Goal: Information Seeking & Learning: Learn about a topic

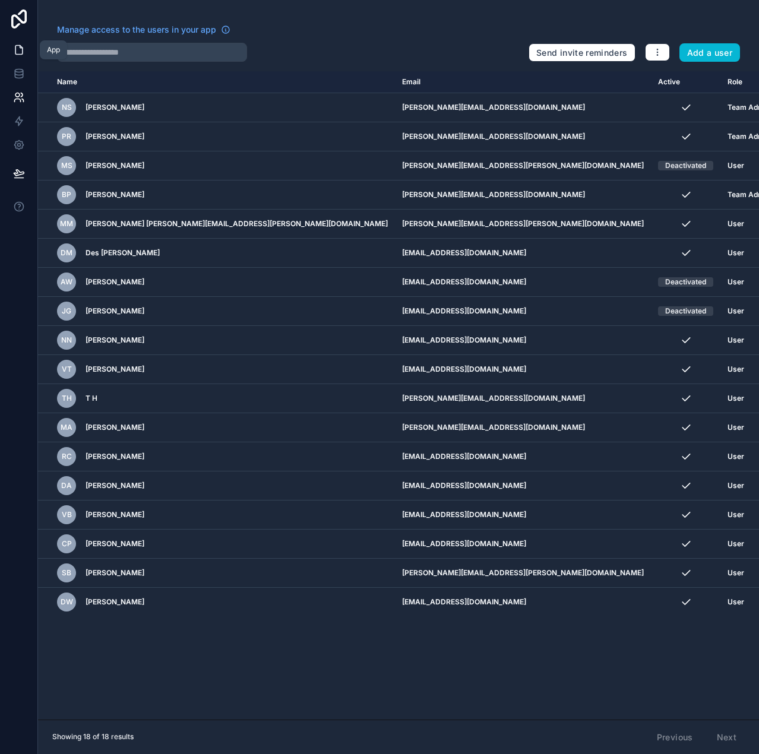
click at [22, 49] on icon at bounding box center [18, 50] width 7 height 9
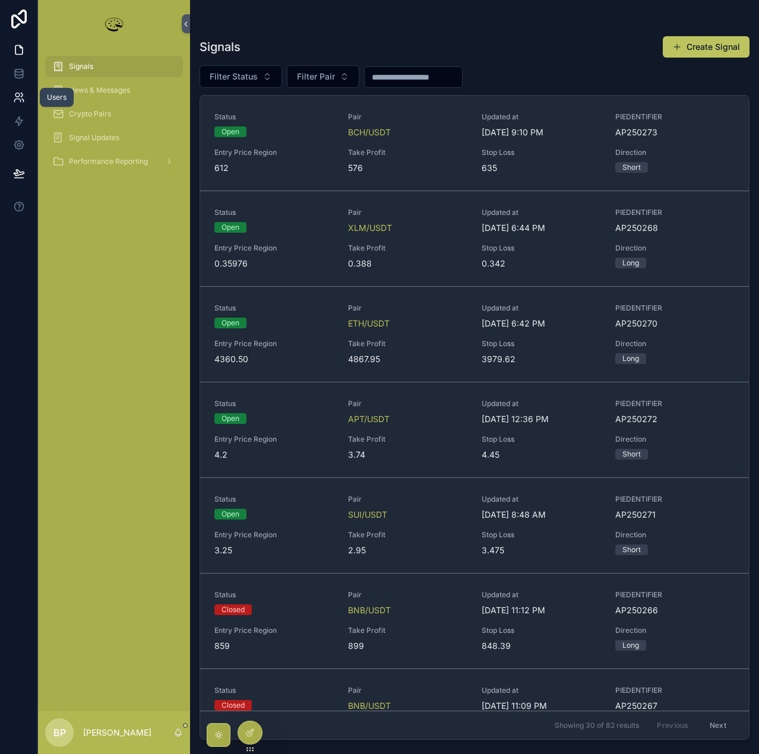
click at [22, 94] on icon at bounding box center [22, 95] width 2 height 4
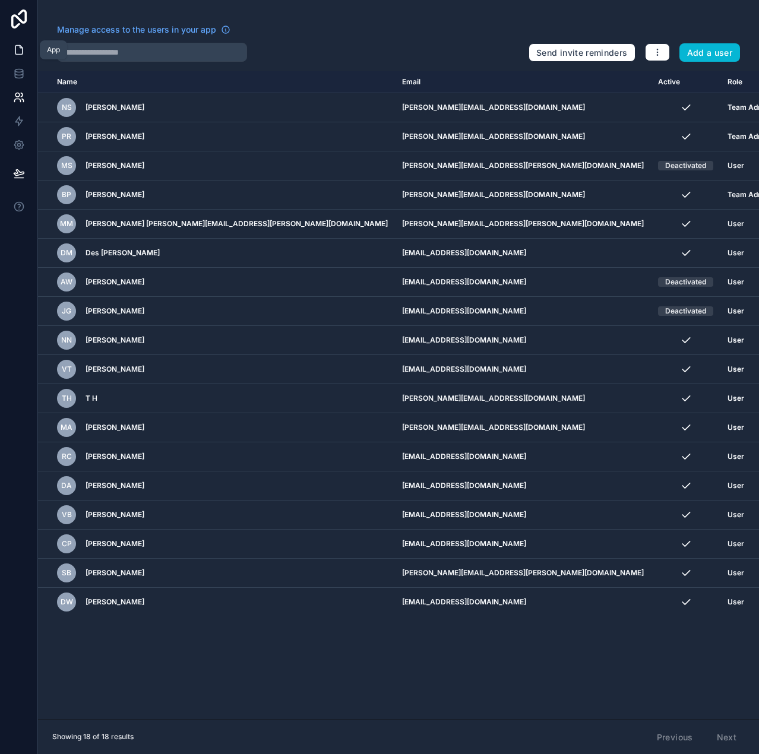
click at [17, 52] on icon at bounding box center [19, 50] width 12 height 12
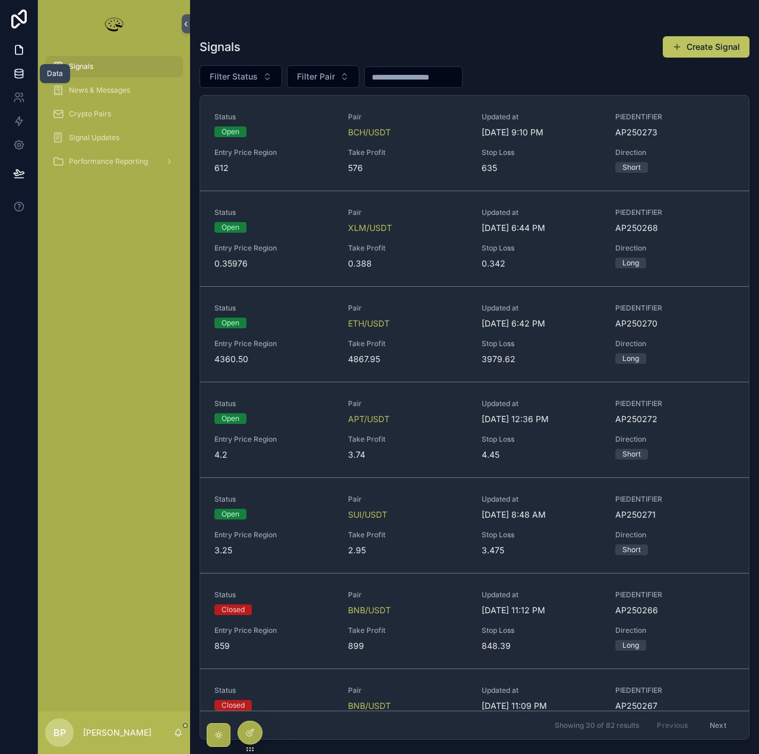
click at [20, 71] on icon at bounding box center [19, 74] width 12 height 12
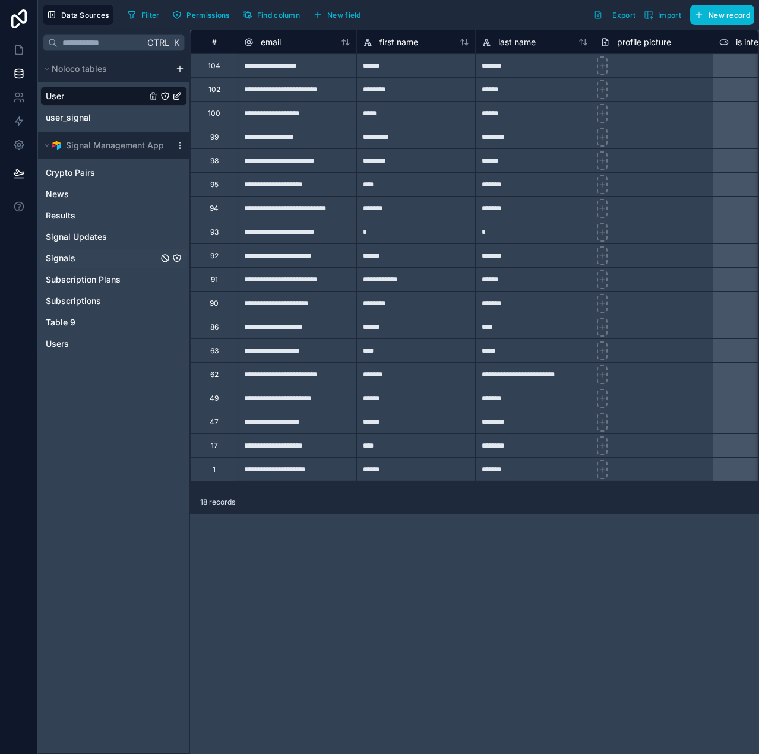
click at [61, 256] on span "Signals" at bounding box center [61, 258] width 30 height 12
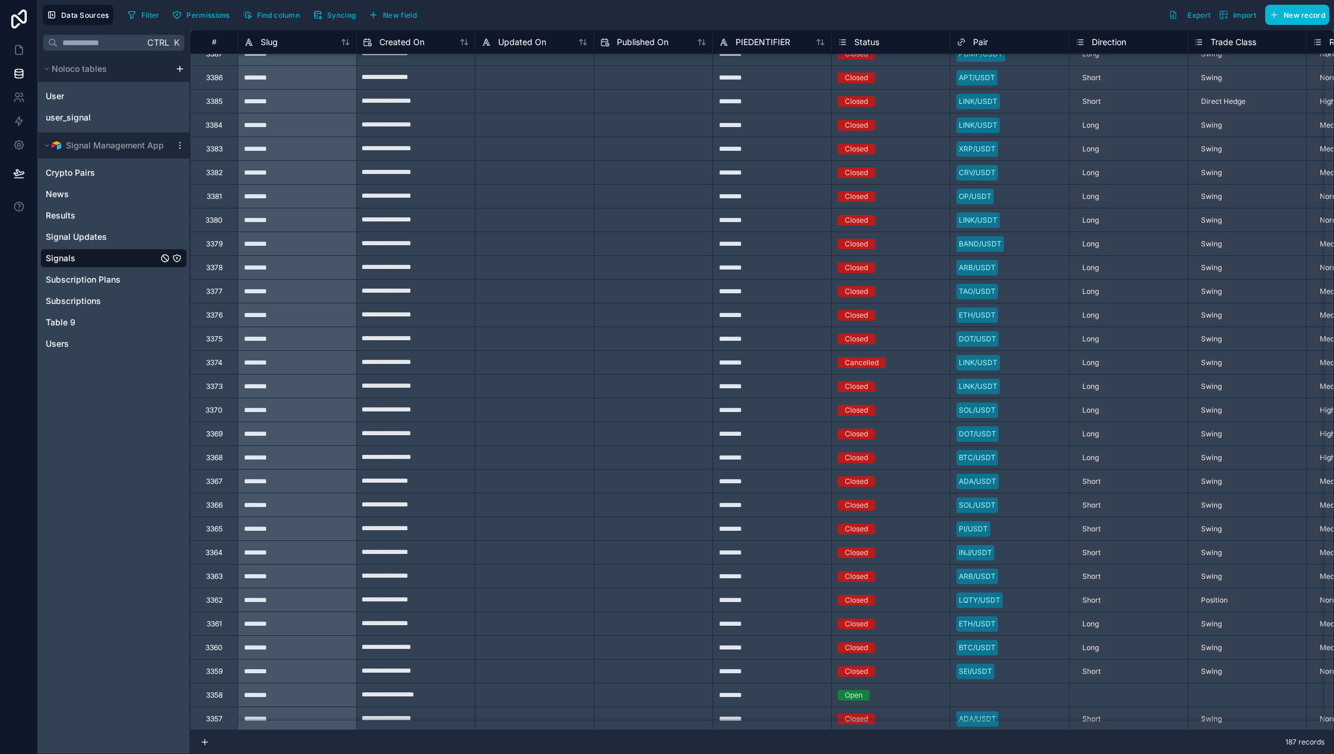
scroll to position [1009, 0]
click at [291, 340] on div "********" at bounding box center [296, 338] width 119 height 24
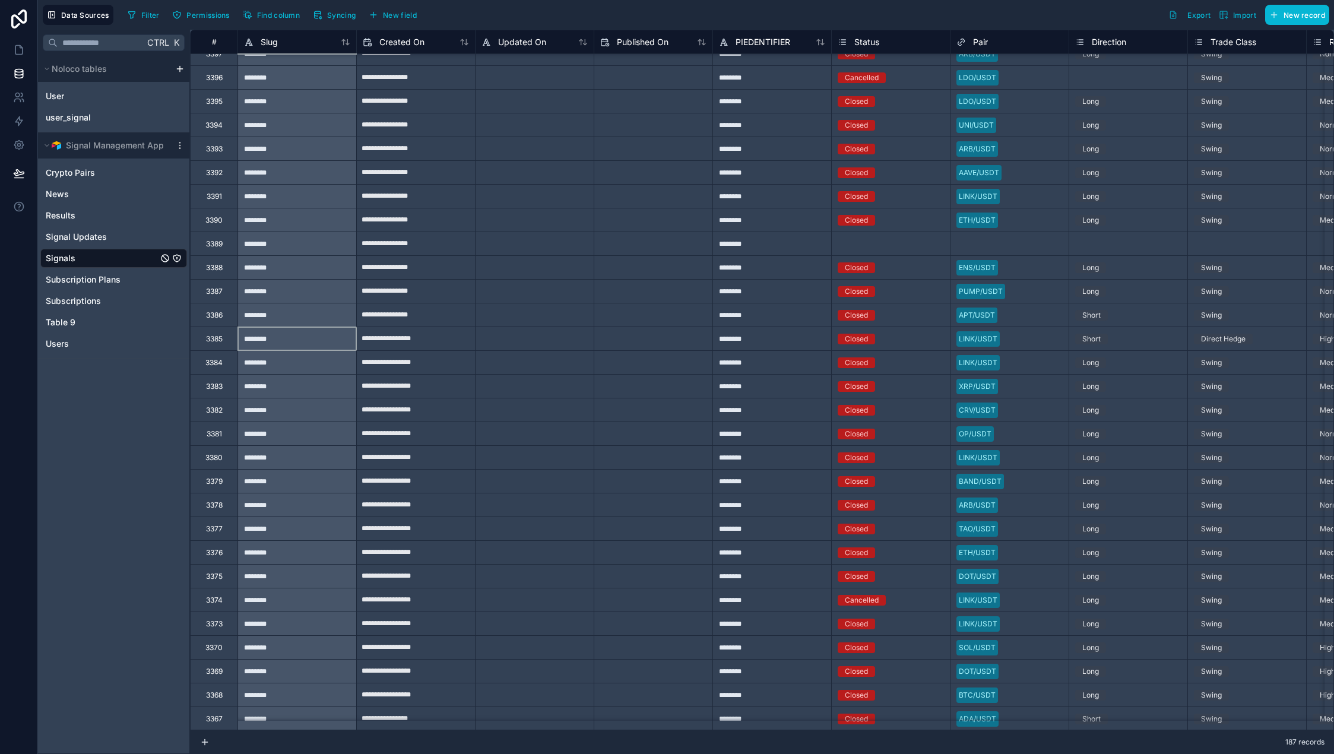
click at [758, 347] on div "Direct Hedge" at bounding box center [1247, 338] width 118 height 23
click at [758, 354] on div "Copy" at bounding box center [1241, 352] width 61 height 13
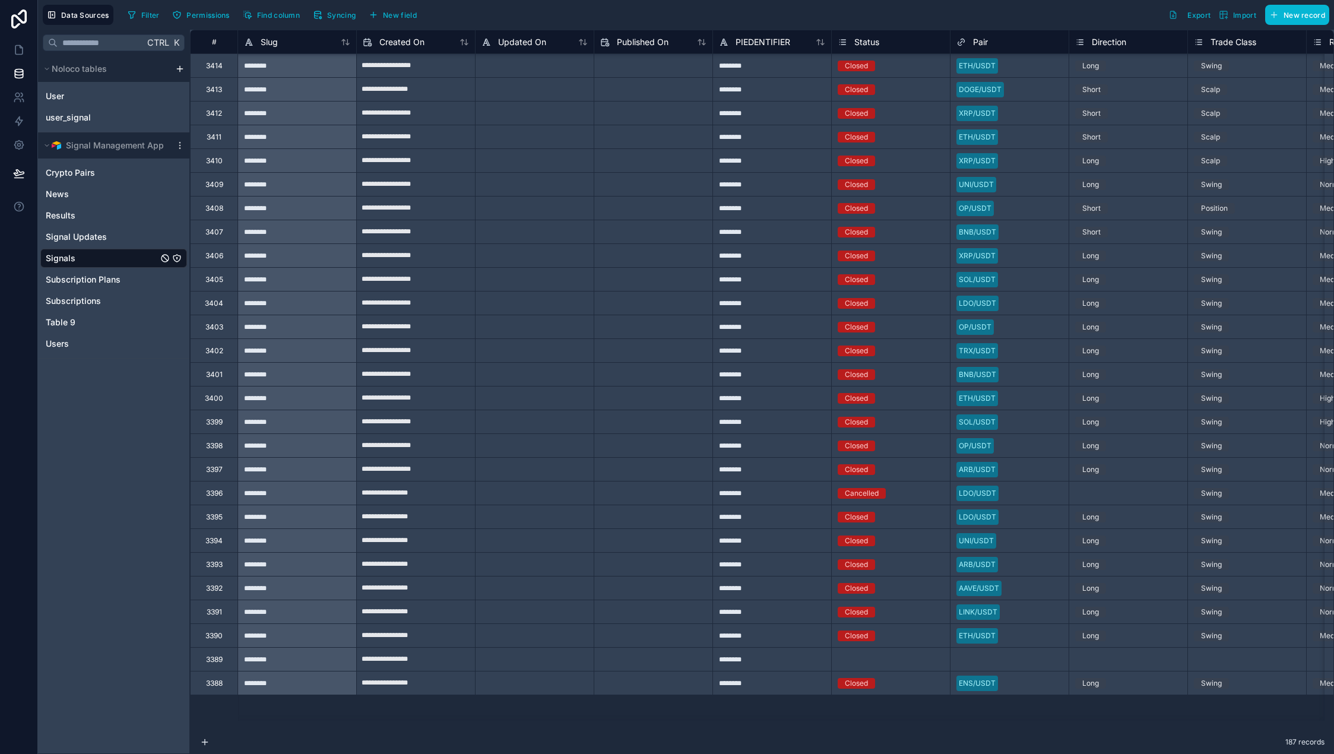
scroll to position [415, 0]
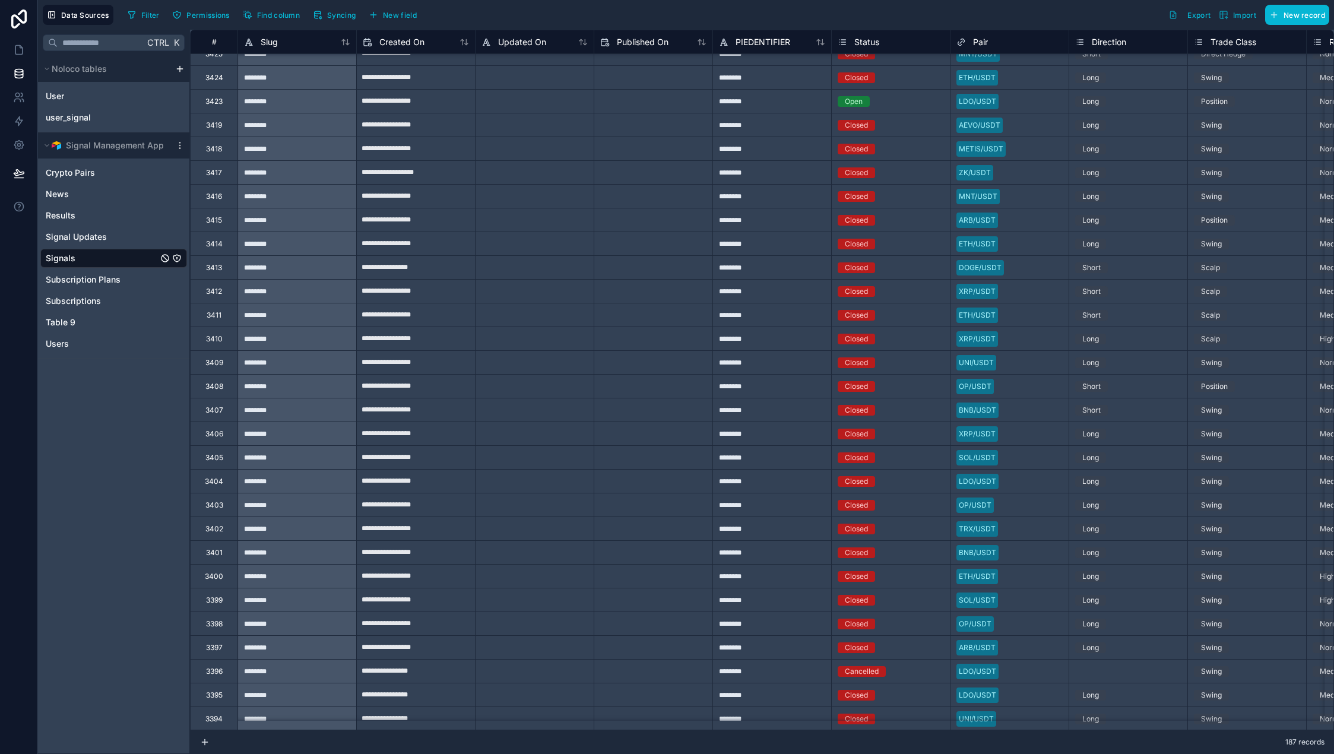
click at [205, 361] on div "3409" at bounding box center [214, 362] width 18 height 9
click at [258, 339] on div "********" at bounding box center [296, 338] width 119 height 24
click at [218, 338] on div "3410" at bounding box center [214, 338] width 17 height 9
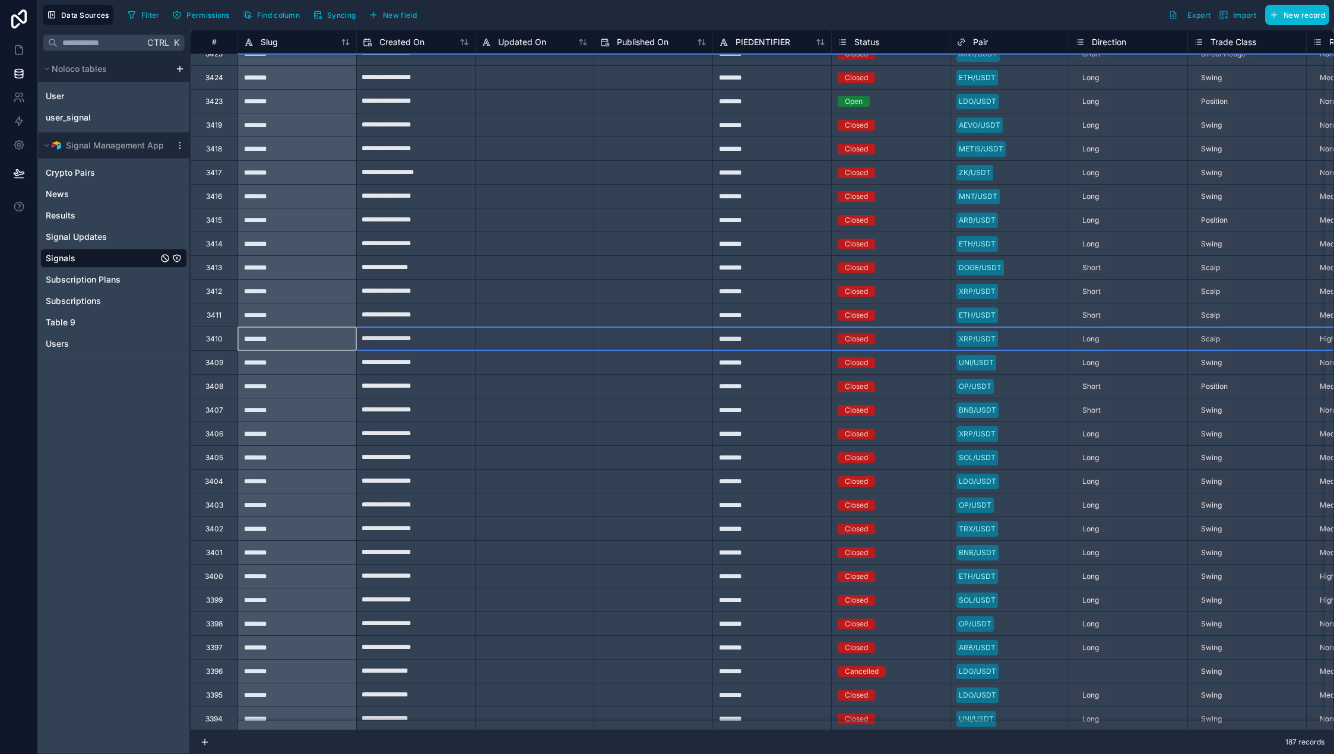
click at [215, 266] on div "3413" at bounding box center [214, 267] width 16 height 9
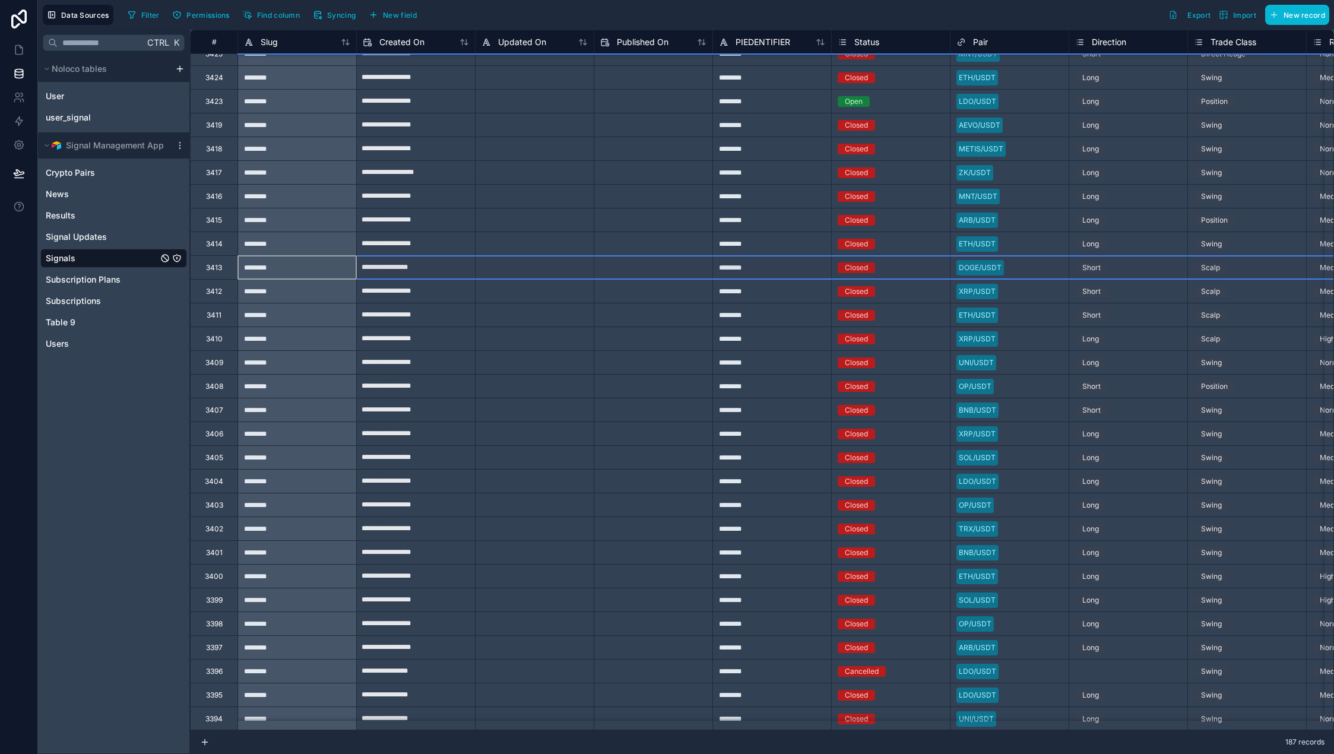
click at [215, 266] on div "3413" at bounding box center [214, 267] width 16 height 9
click at [217, 244] on div "3414" at bounding box center [214, 243] width 17 height 9
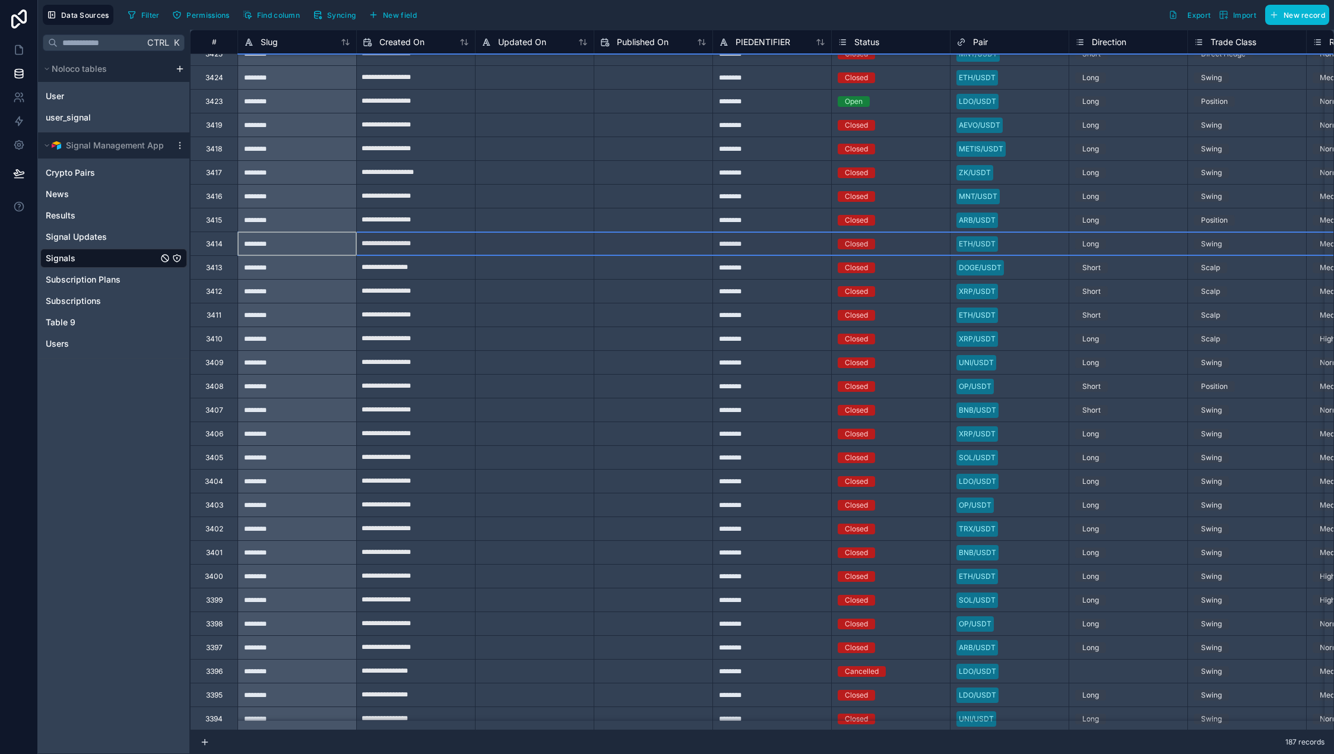
click at [217, 221] on div "3415" at bounding box center [214, 219] width 16 height 9
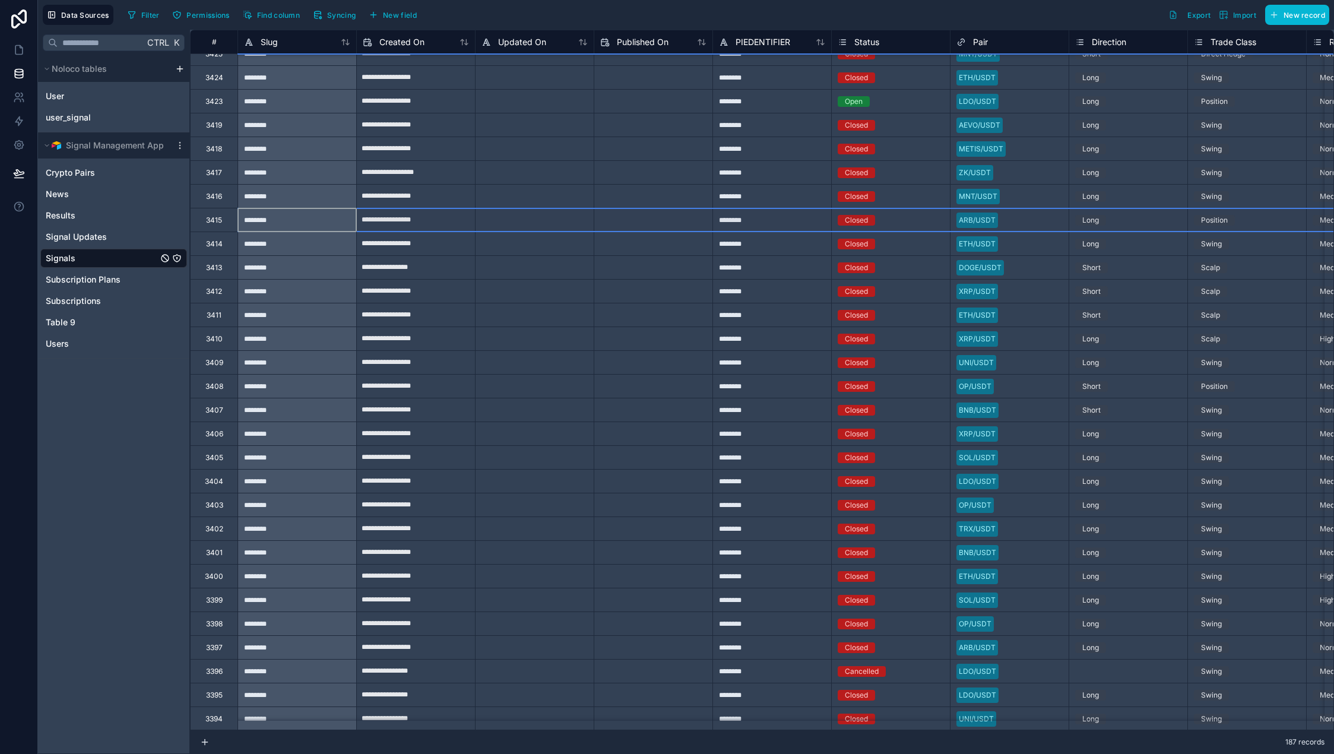
scroll to position [297, 0]
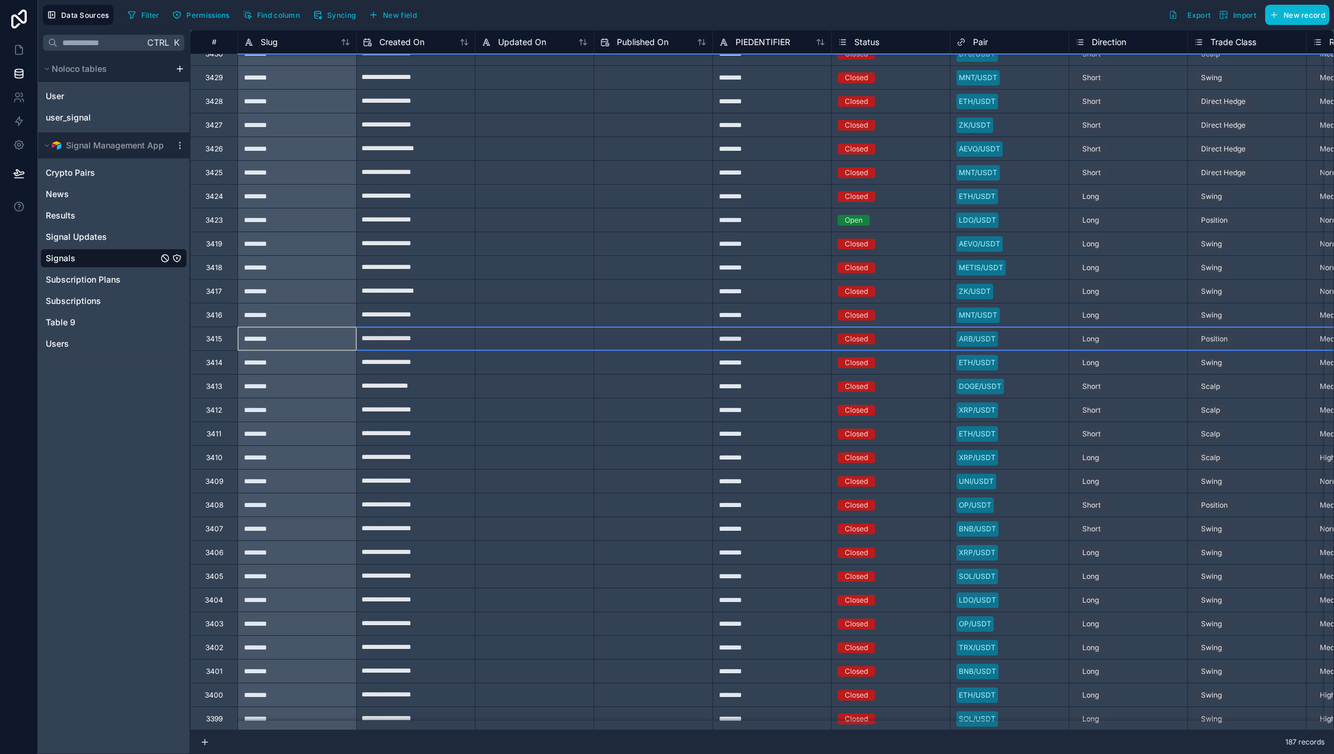
click at [211, 223] on div "3423" at bounding box center [213, 219] width 17 height 9
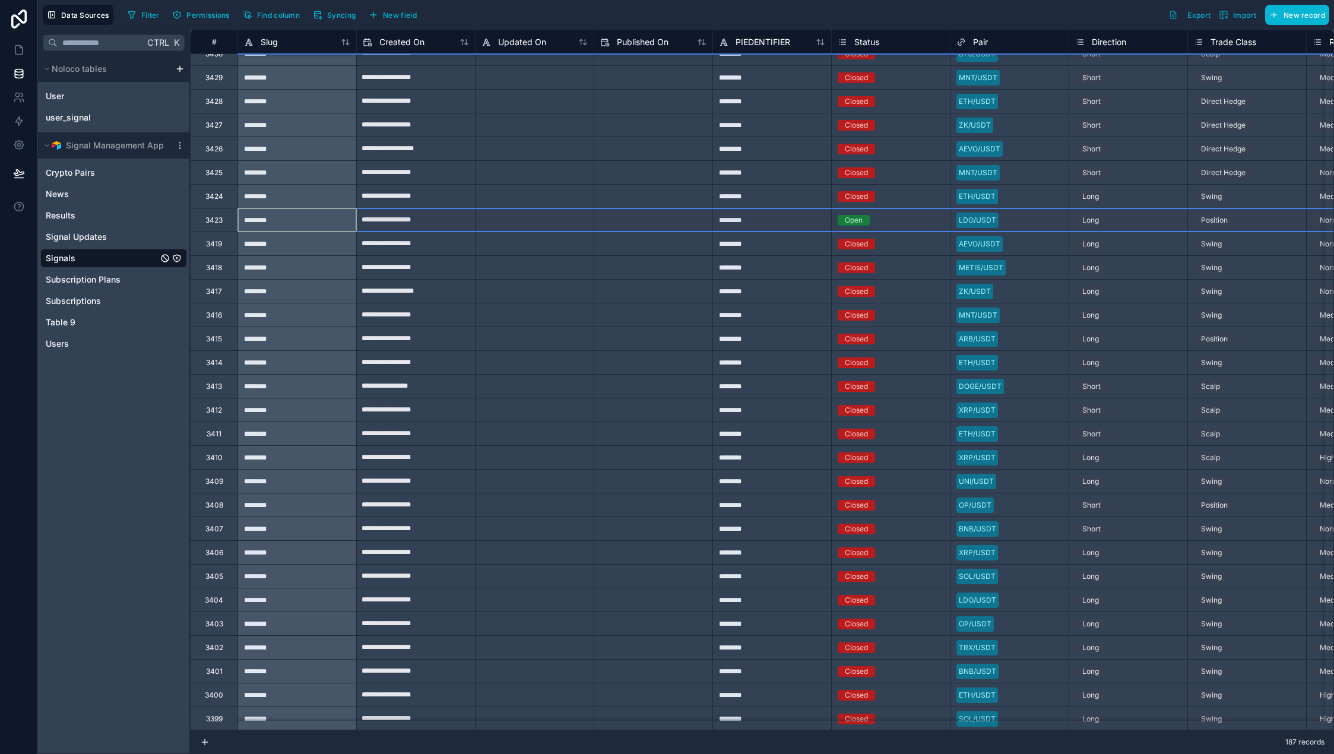
drag, startPoint x: 278, startPoint y: 170, endPoint x: 278, endPoint y: 157, distance: 13.1
click at [278, 170] on div "********" at bounding box center [296, 172] width 119 height 24
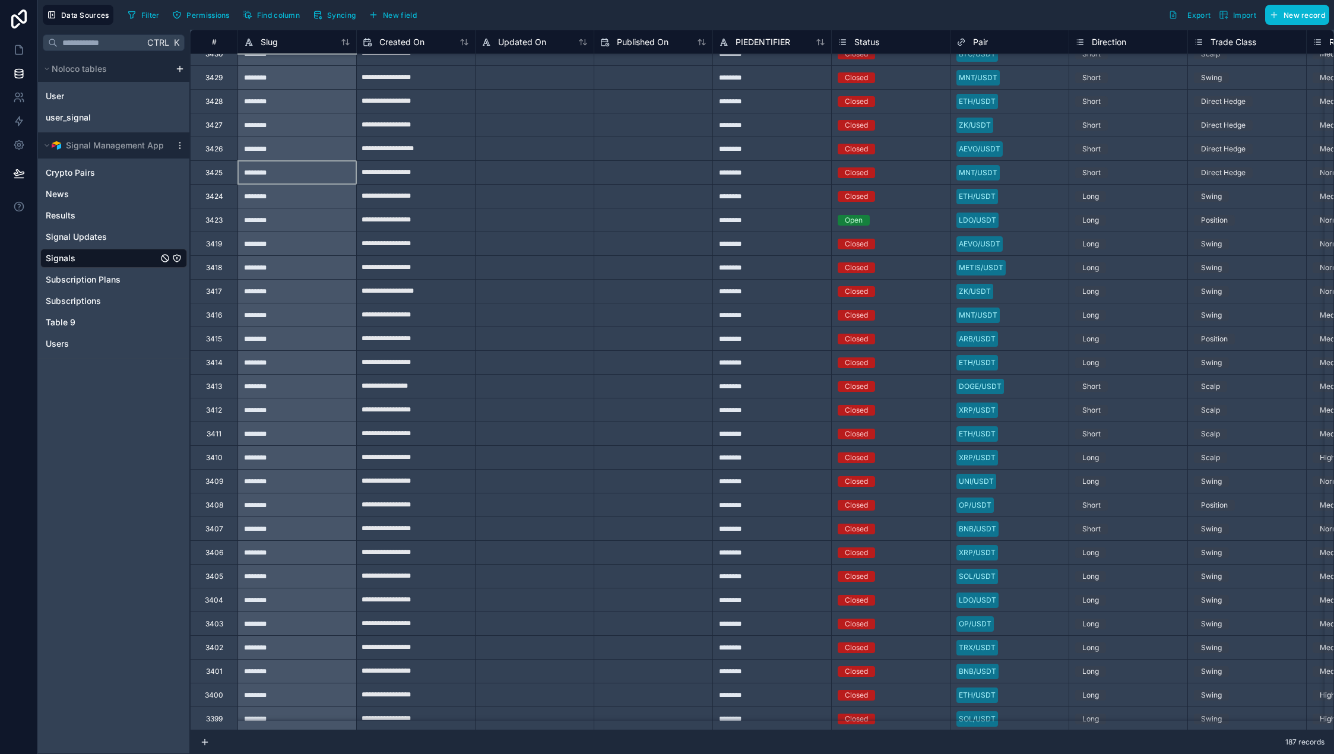
click at [227, 172] on div "3425" at bounding box center [213, 172] width 47 height 24
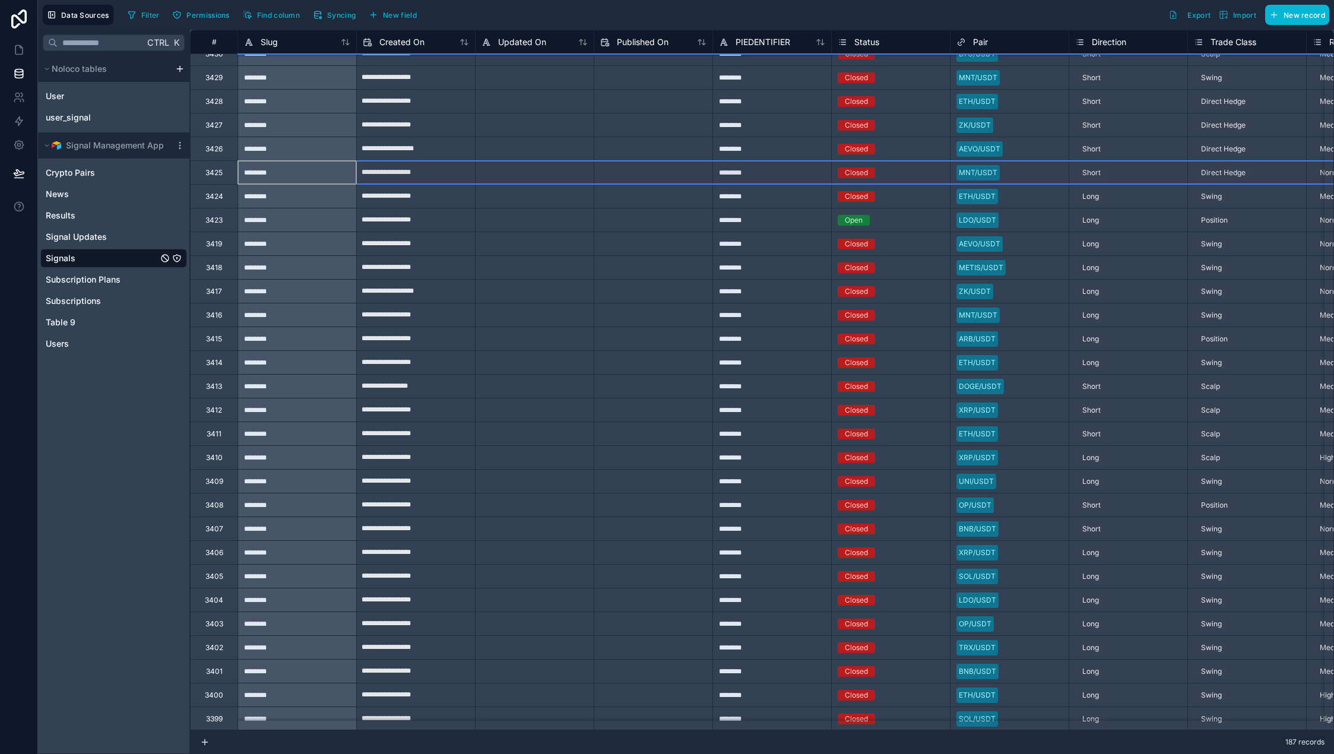
click at [212, 178] on div "3425" at bounding box center [213, 172] width 47 height 24
click at [212, 153] on div "3426" at bounding box center [213, 148] width 17 height 9
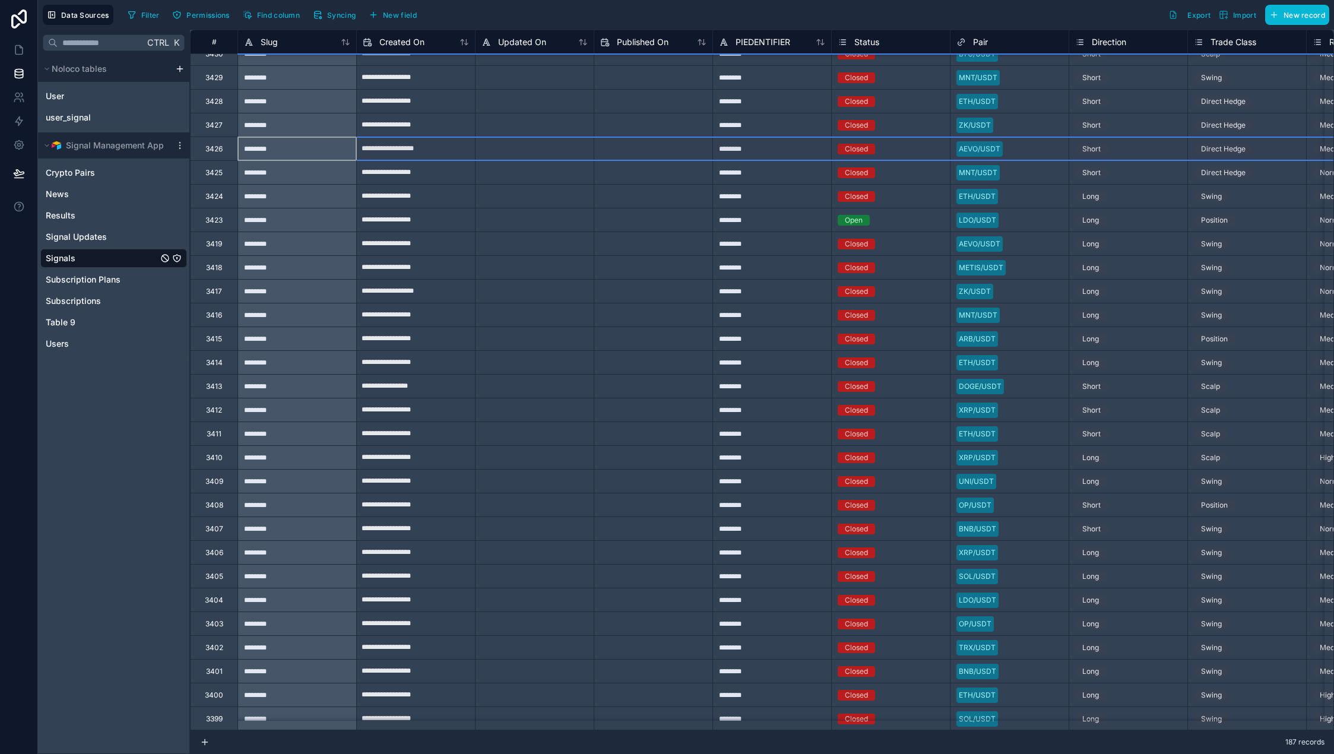
click at [215, 128] on div "3427" at bounding box center [213, 124] width 17 height 9
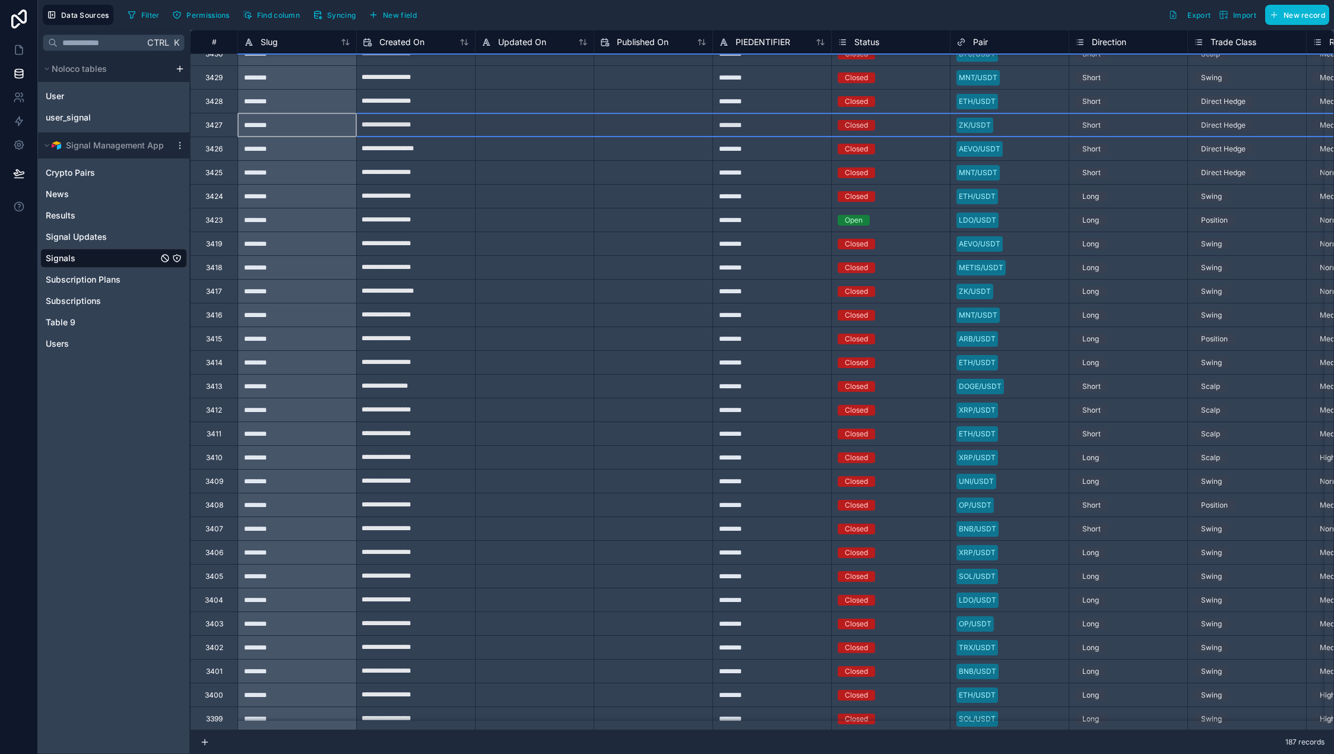
click at [224, 106] on div "3428" at bounding box center [213, 101] width 47 height 24
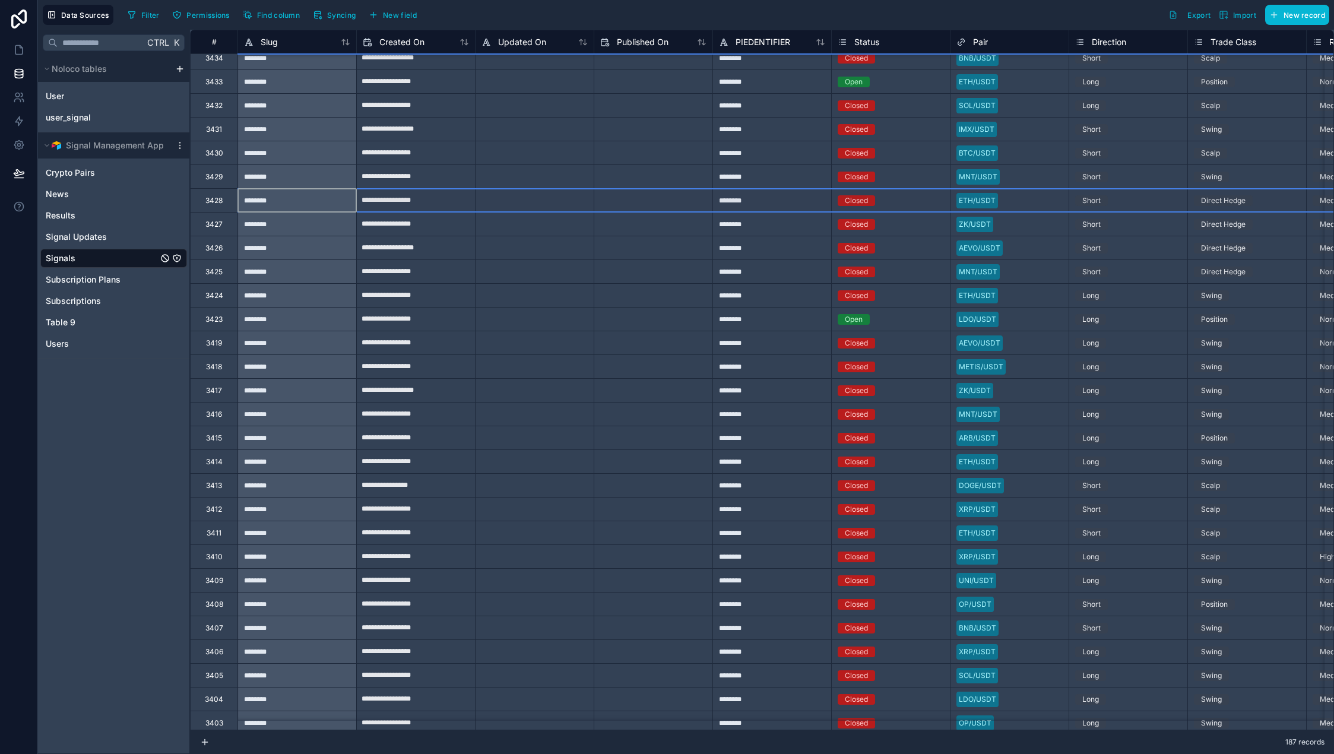
scroll to position [178, 0]
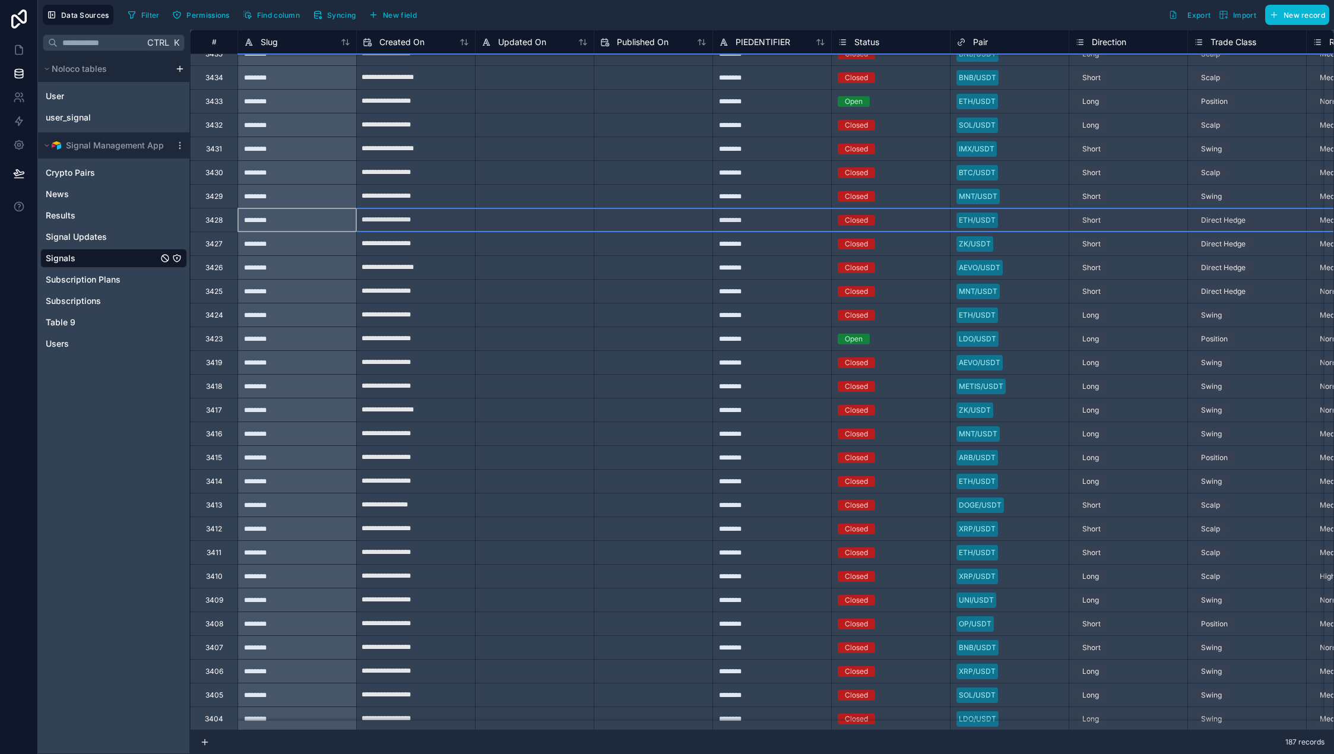
click at [758, 287] on div "Short" at bounding box center [1128, 291] width 118 height 13
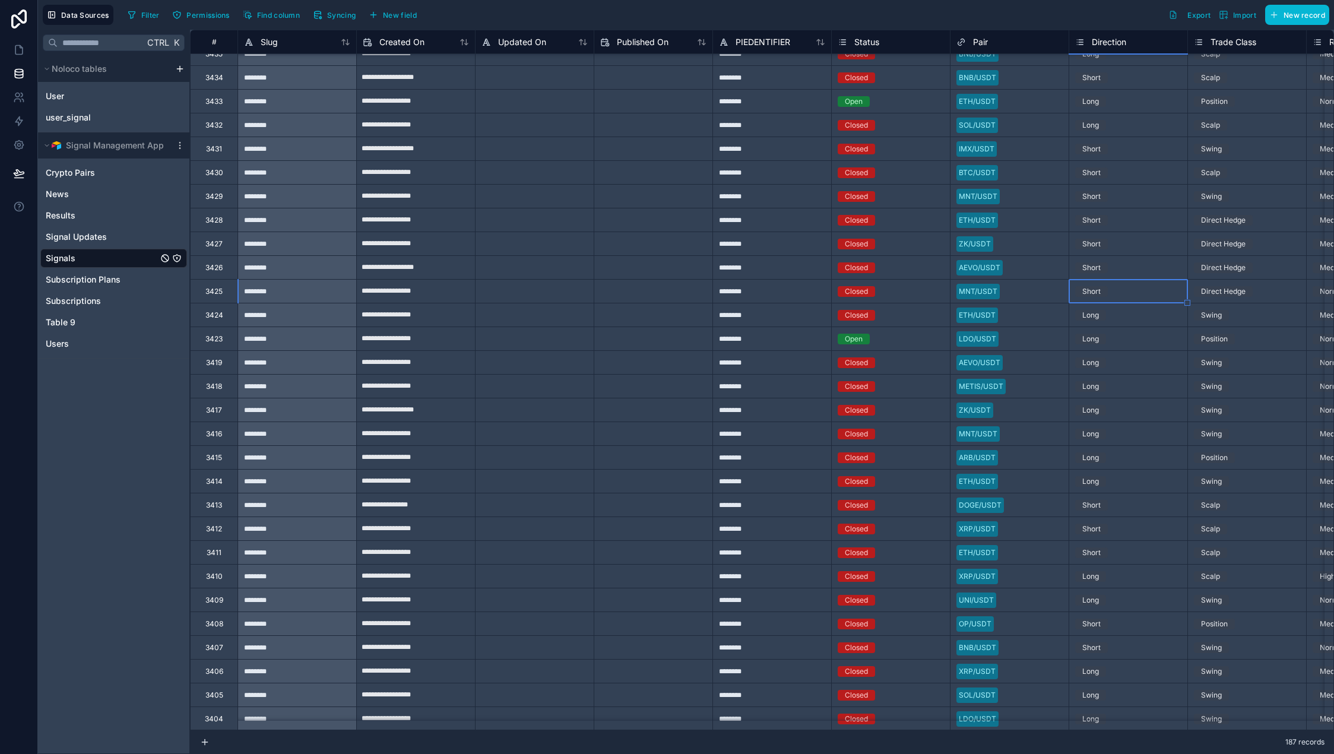
click at [220, 178] on div "3430" at bounding box center [213, 172] width 47 height 24
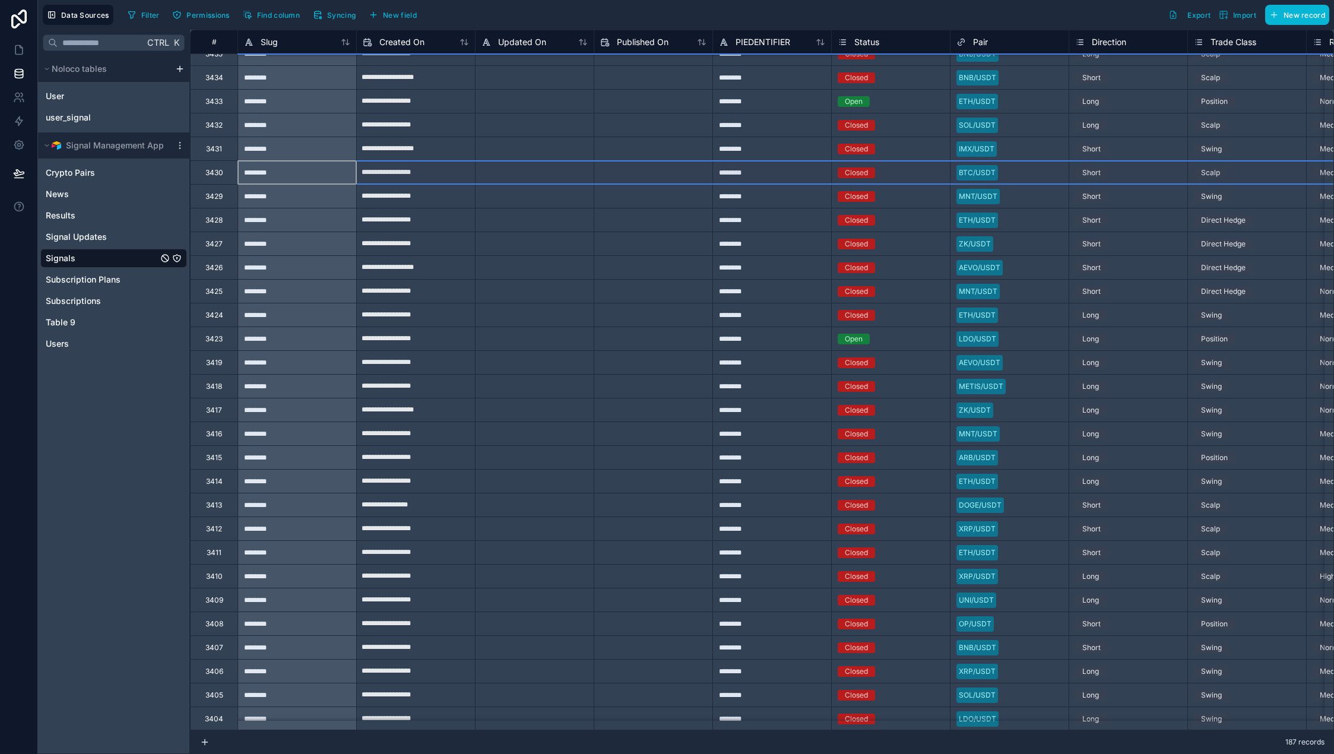
click at [208, 125] on div "3432" at bounding box center [213, 124] width 17 height 9
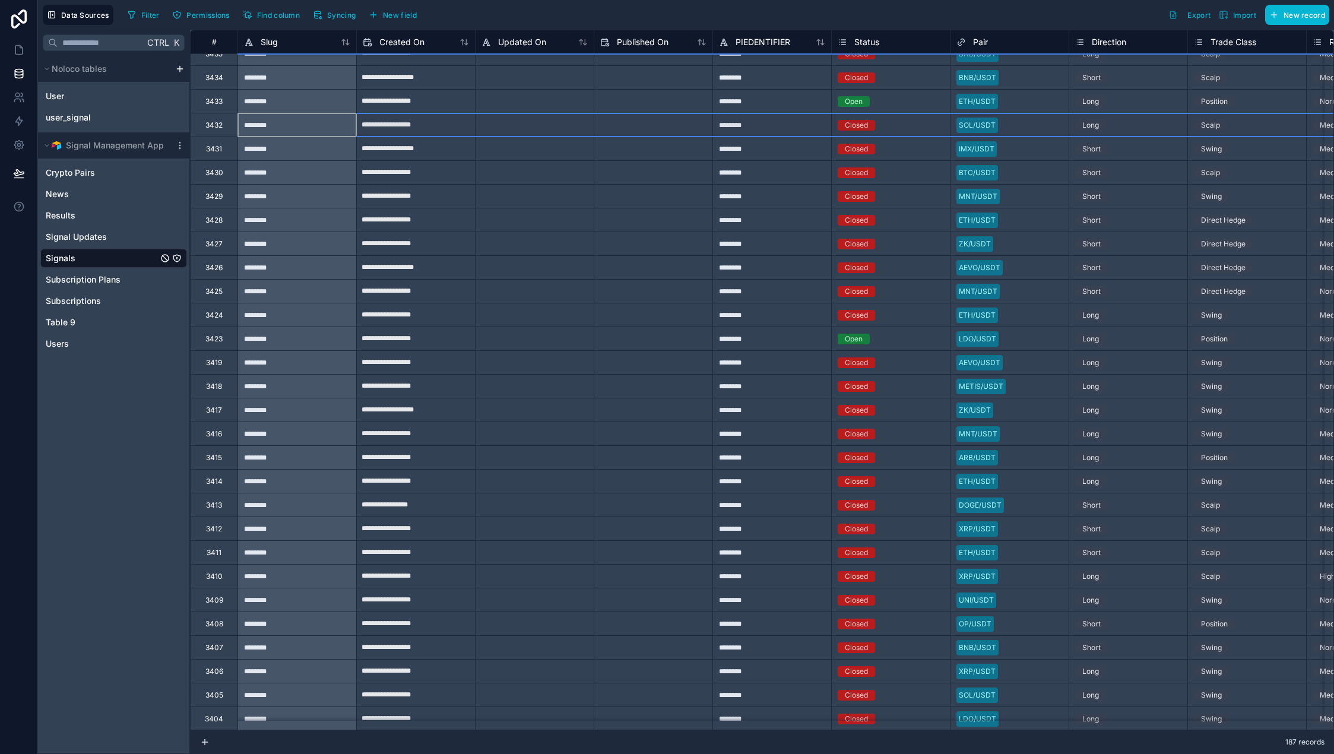
click at [211, 128] on div "3432" at bounding box center [213, 124] width 17 height 9
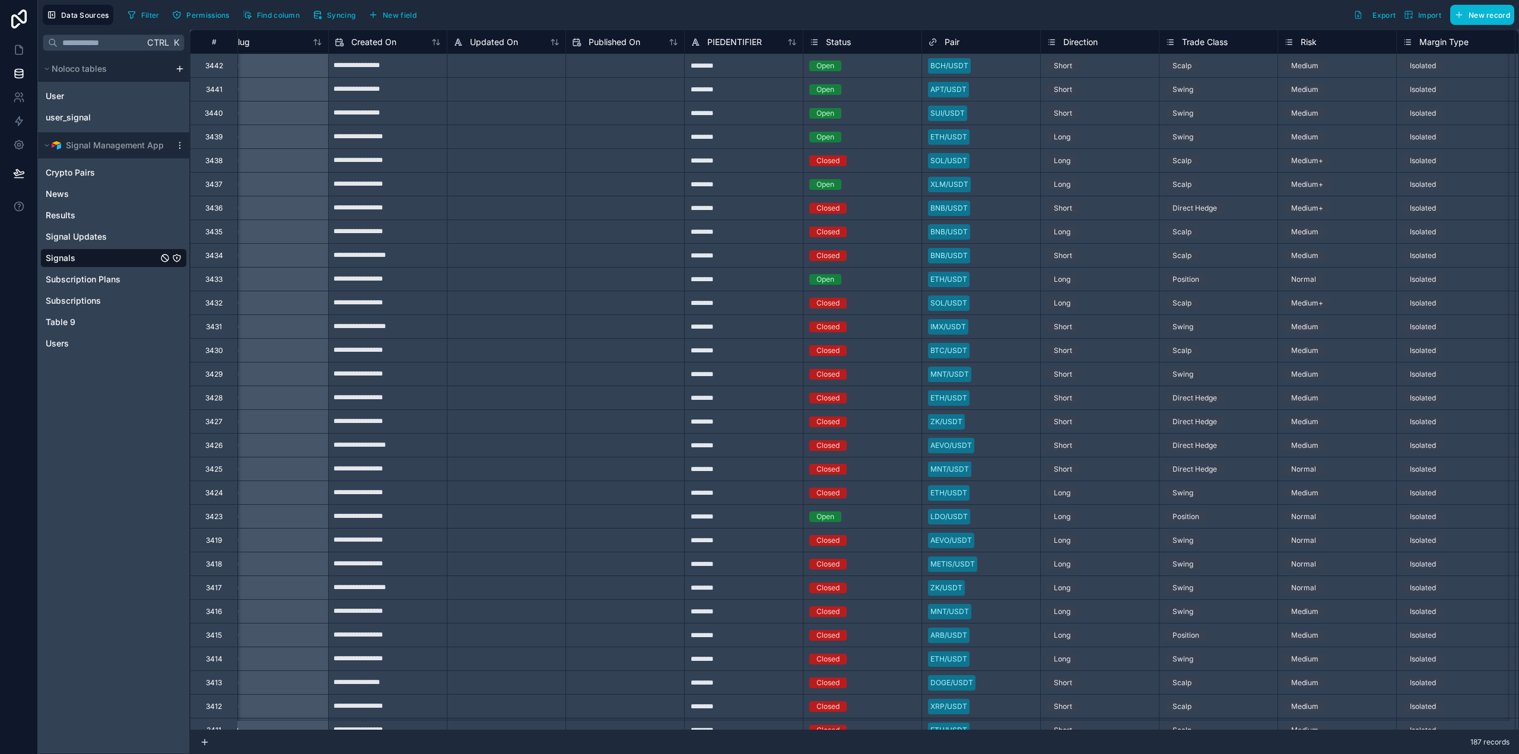
scroll to position [0, 0]
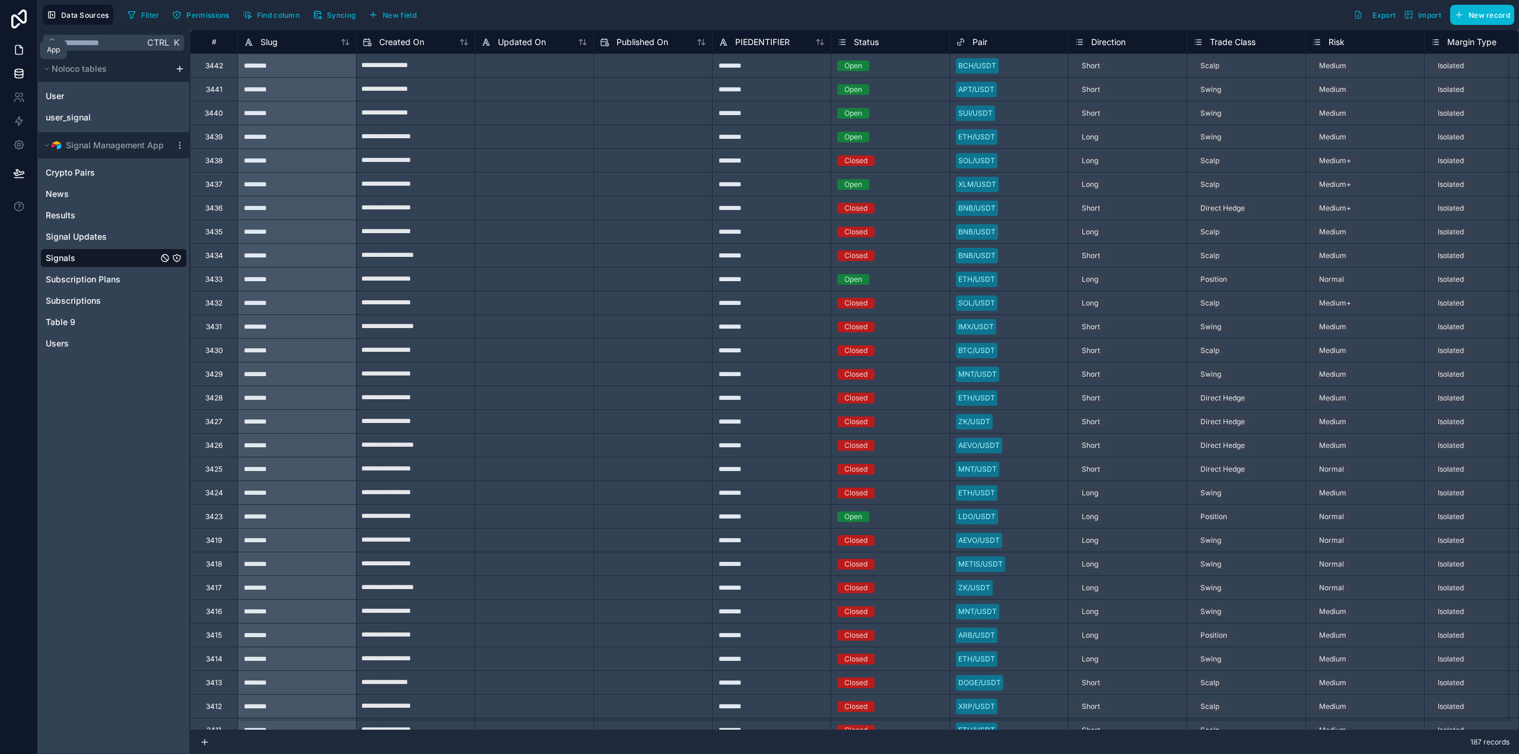
click at [20, 42] on link at bounding box center [18, 50] width 37 height 24
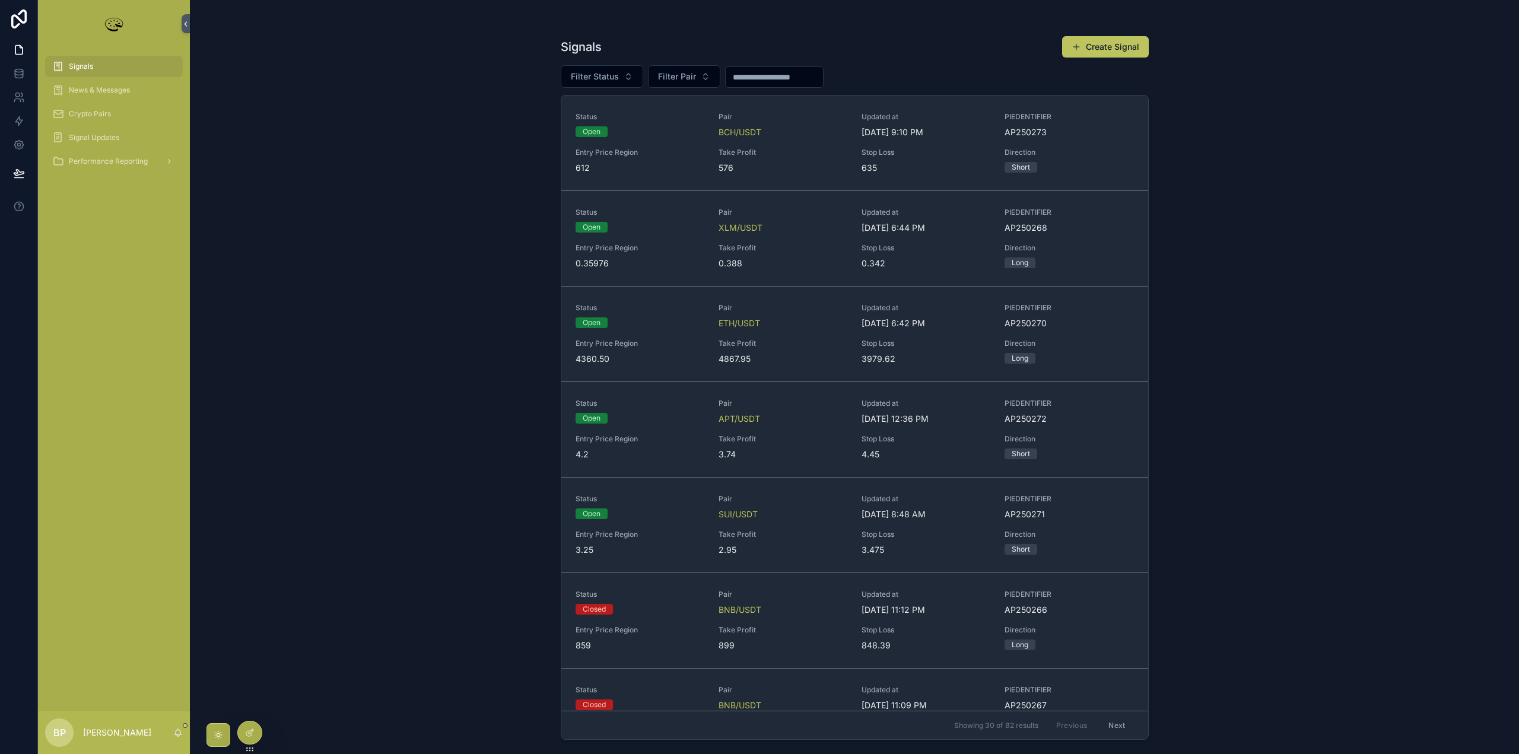
click at [758, 76] on input "scrollable content" at bounding box center [774, 77] width 97 height 17
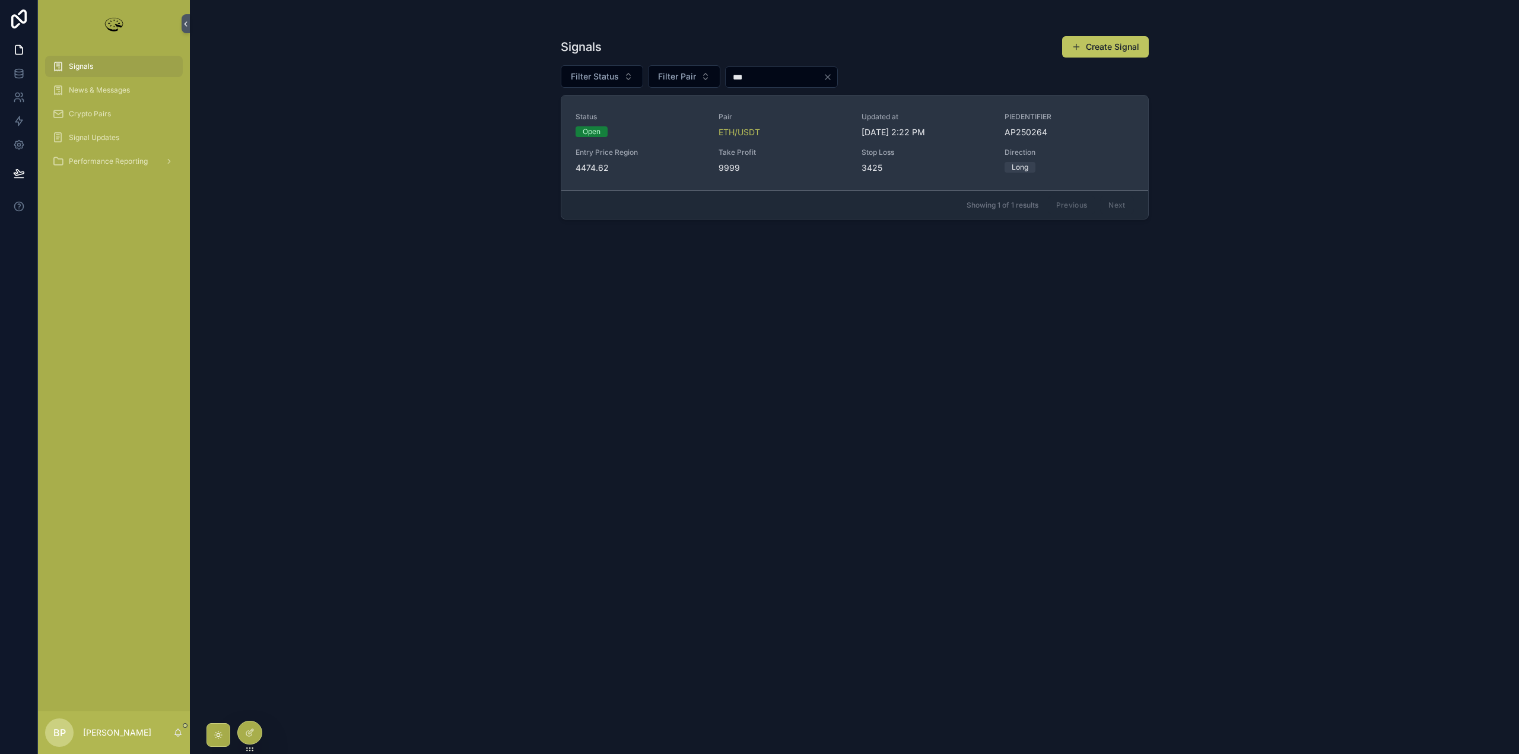
type input "***"
click at [758, 147] on div "Status Open Pair ETH/USDT Updated at [DATE] 2:22 PM PIEDENTIFIER AP250264 Entry…" at bounding box center [855, 143] width 559 height 62
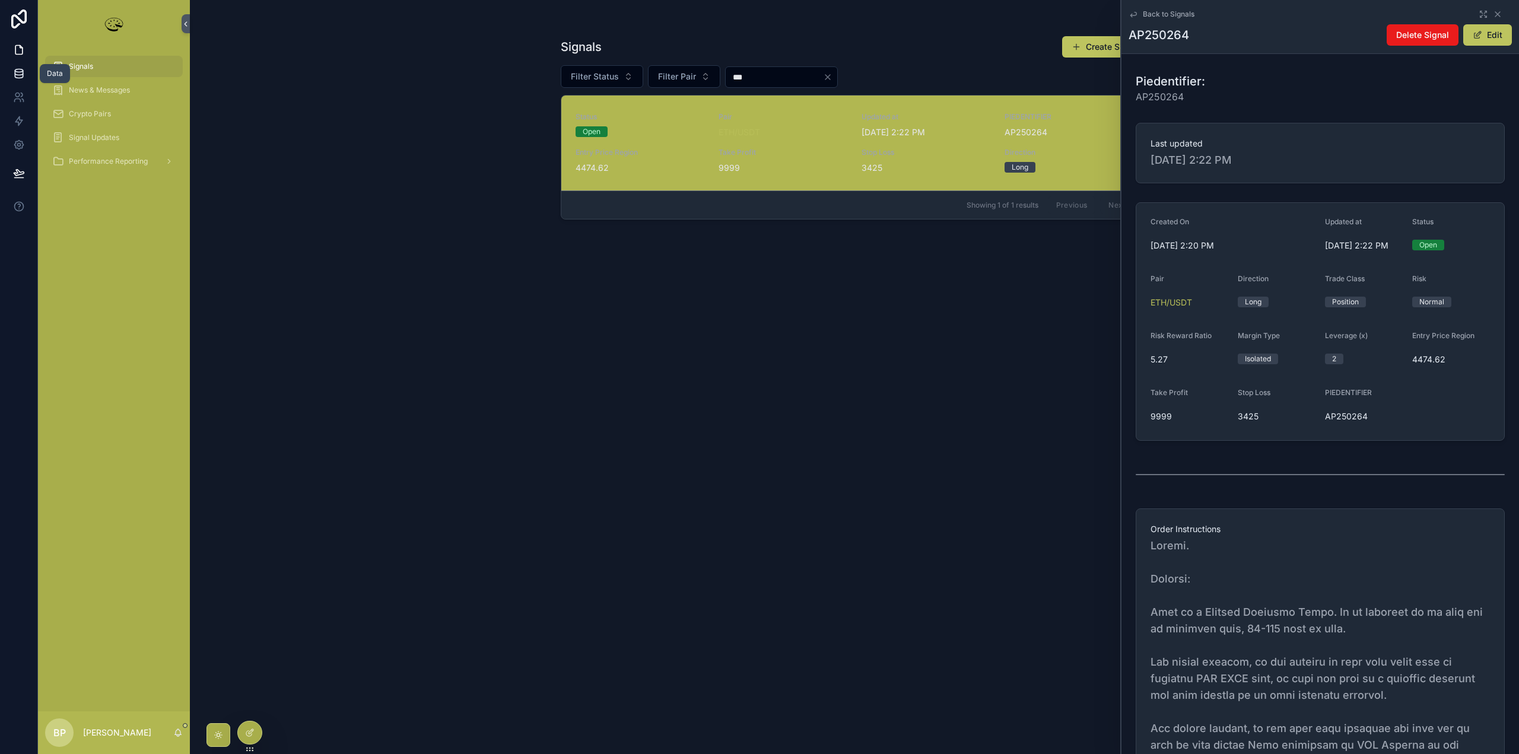
click at [21, 71] on icon at bounding box center [19, 74] width 12 height 12
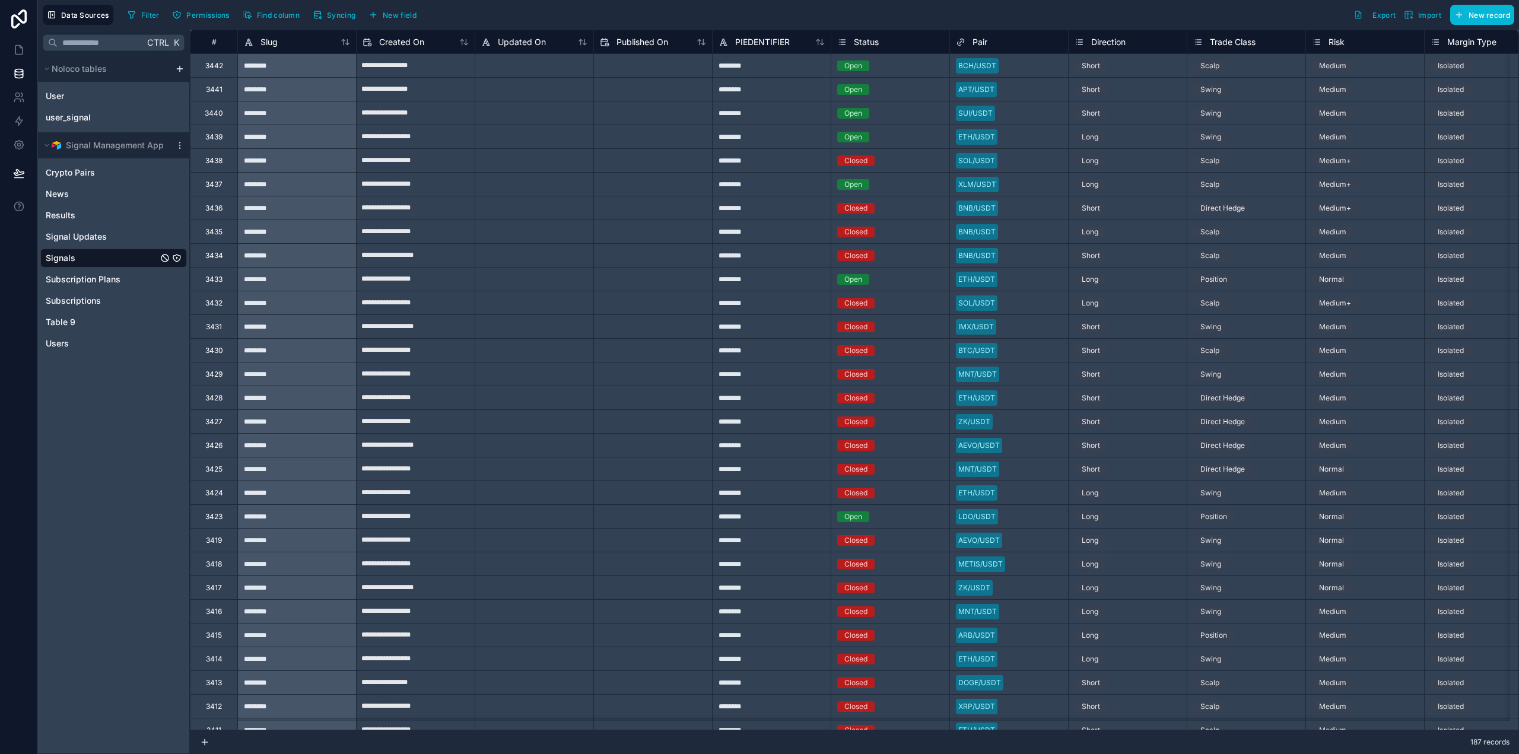
click at [208, 281] on div "3433" at bounding box center [213, 279] width 17 height 9
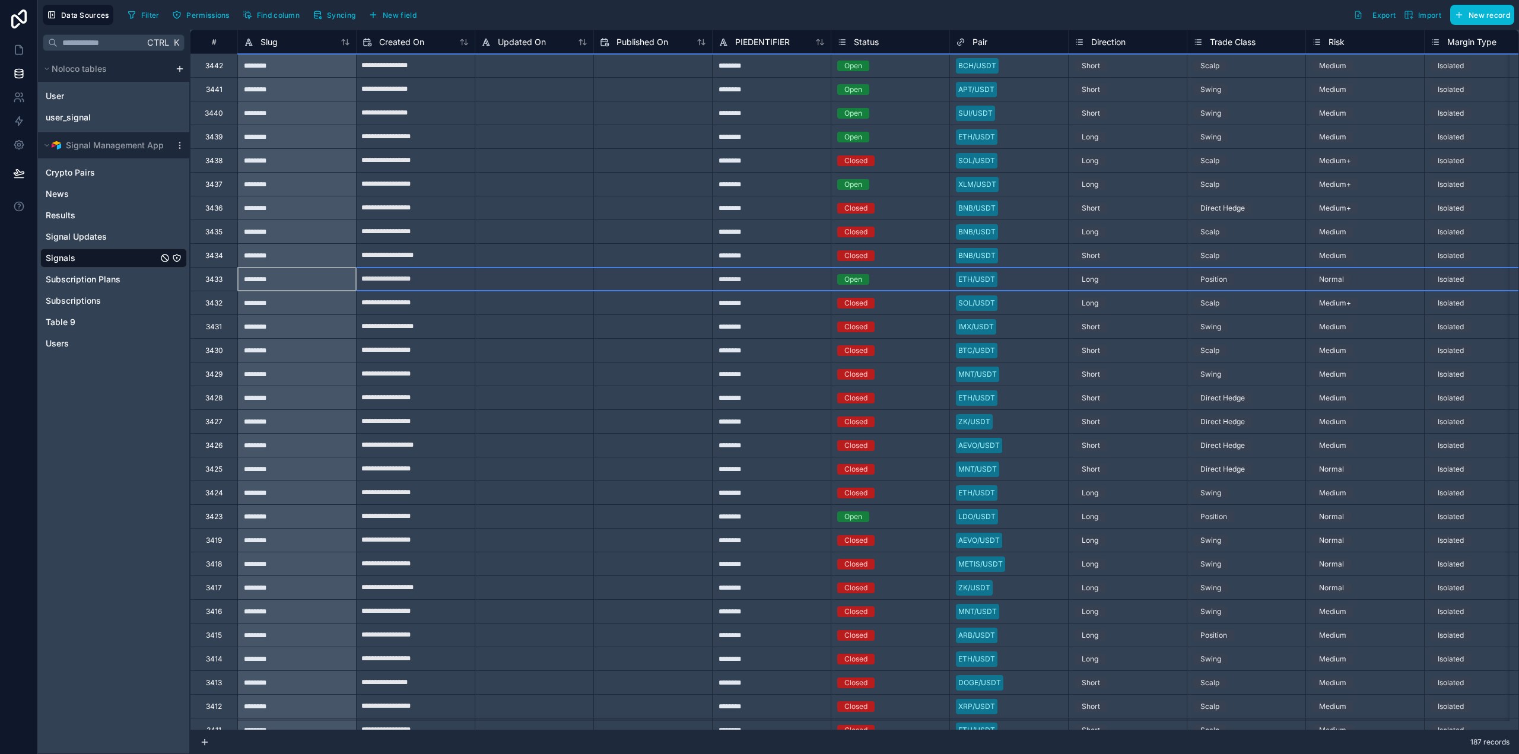
click at [213, 380] on div "3429" at bounding box center [213, 374] width 47 height 24
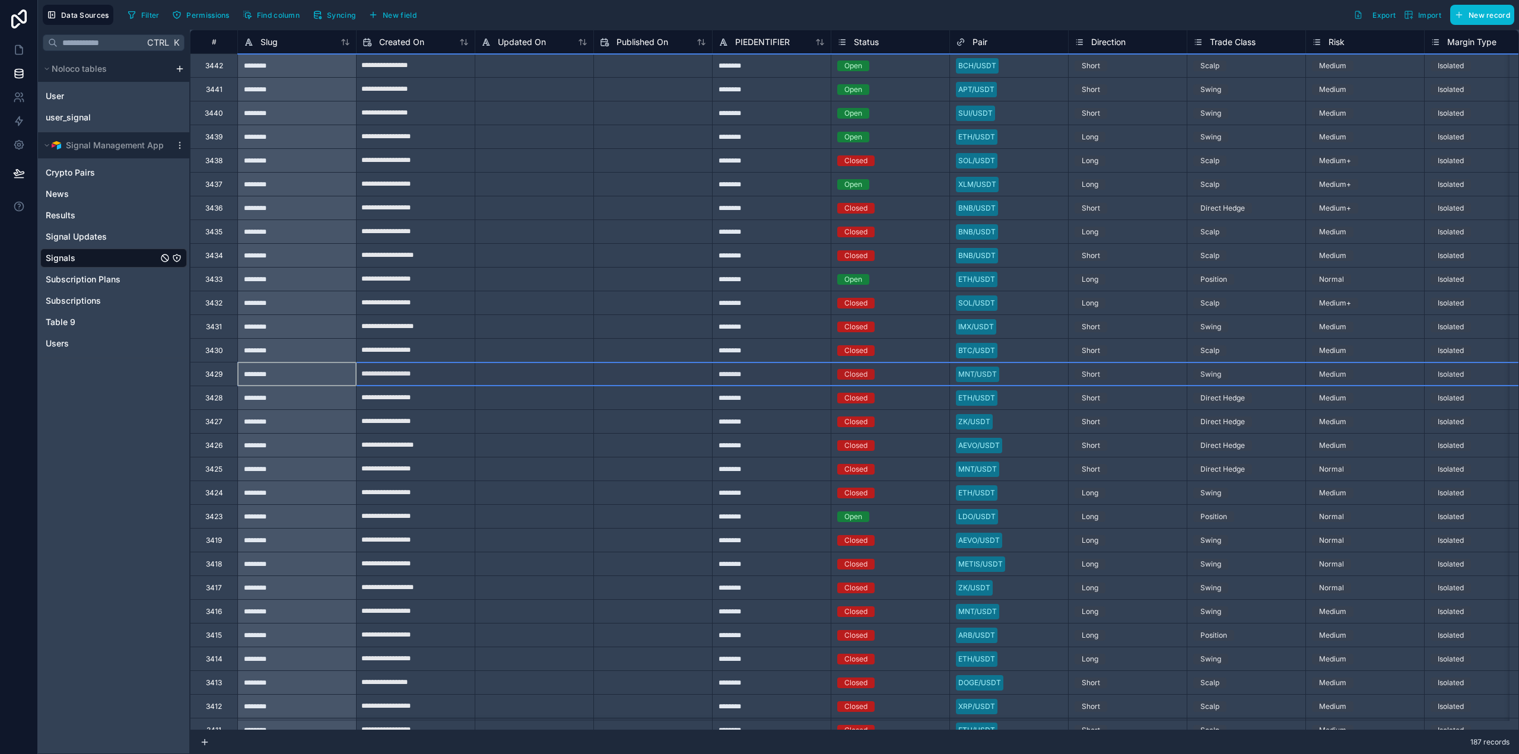
click at [217, 374] on div "3429" at bounding box center [213, 374] width 17 height 9
click at [215, 302] on div "3432" at bounding box center [213, 303] width 17 height 9
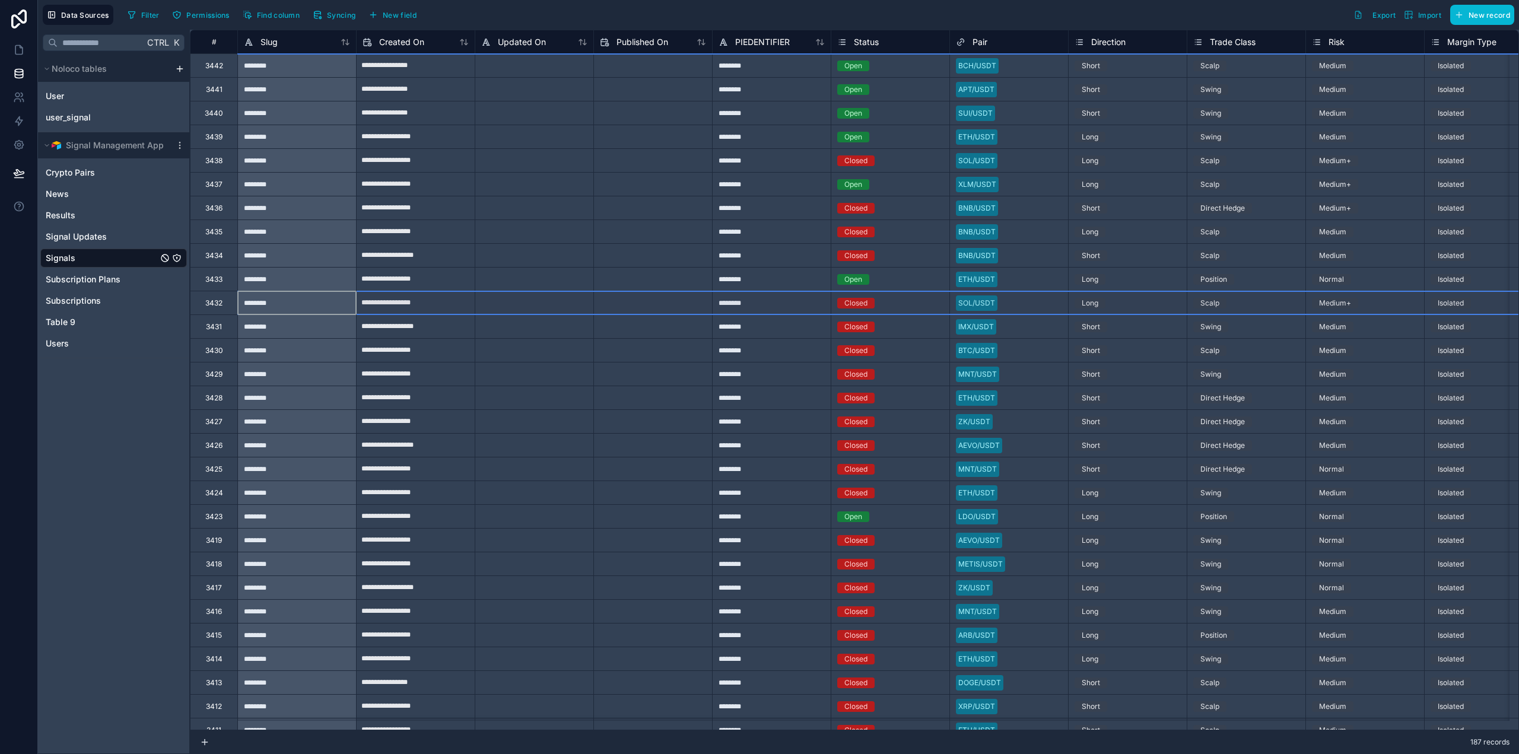
click at [216, 278] on div "3433" at bounding box center [213, 279] width 17 height 9
click at [214, 253] on div "3434" at bounding box center [214, 255] width 18 height 9
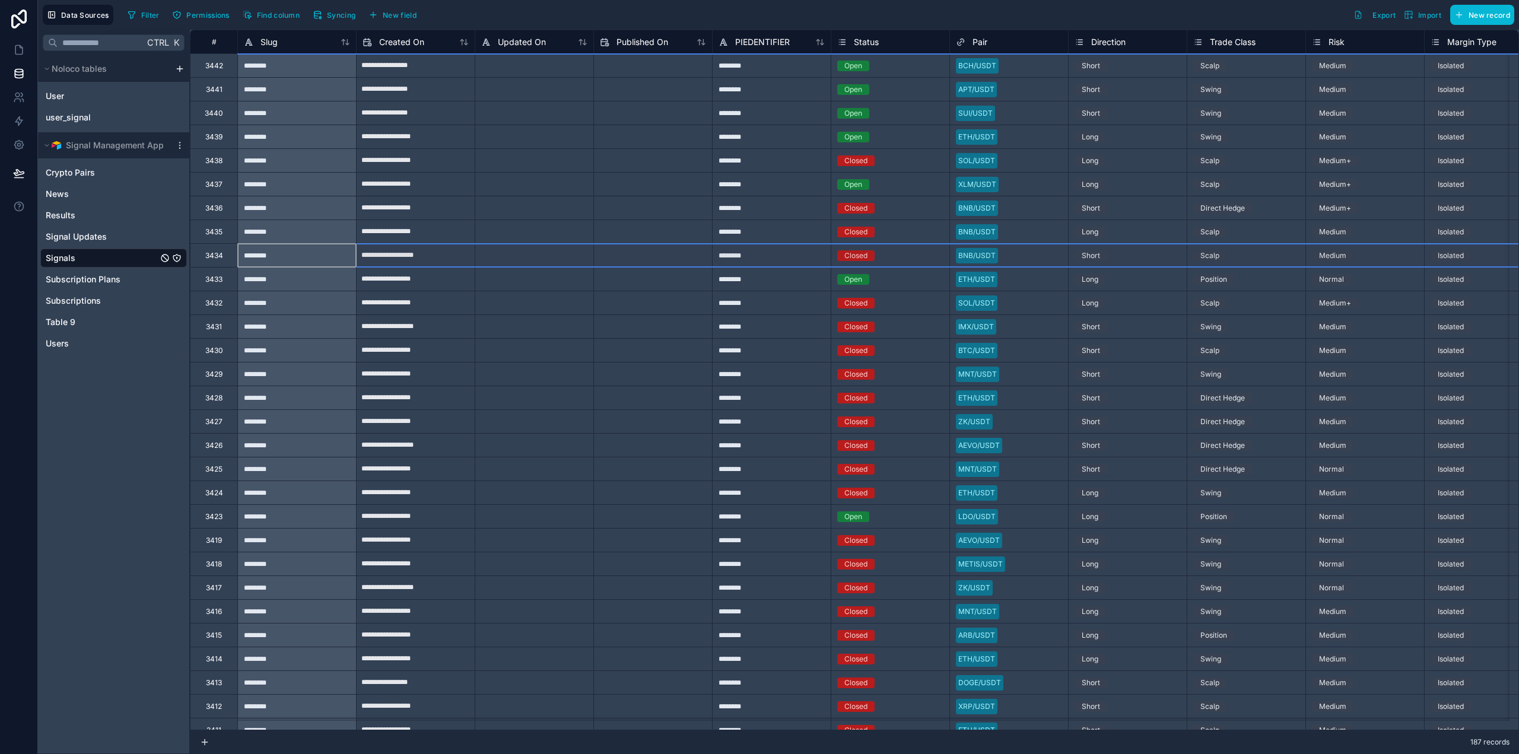
click at [216, 233] on div "3435" at bounding box center [213, 231] width 17 height 9
click at [100, 292] on div "Subscriptions" at bounding box center [113, 300] width 147 height 19
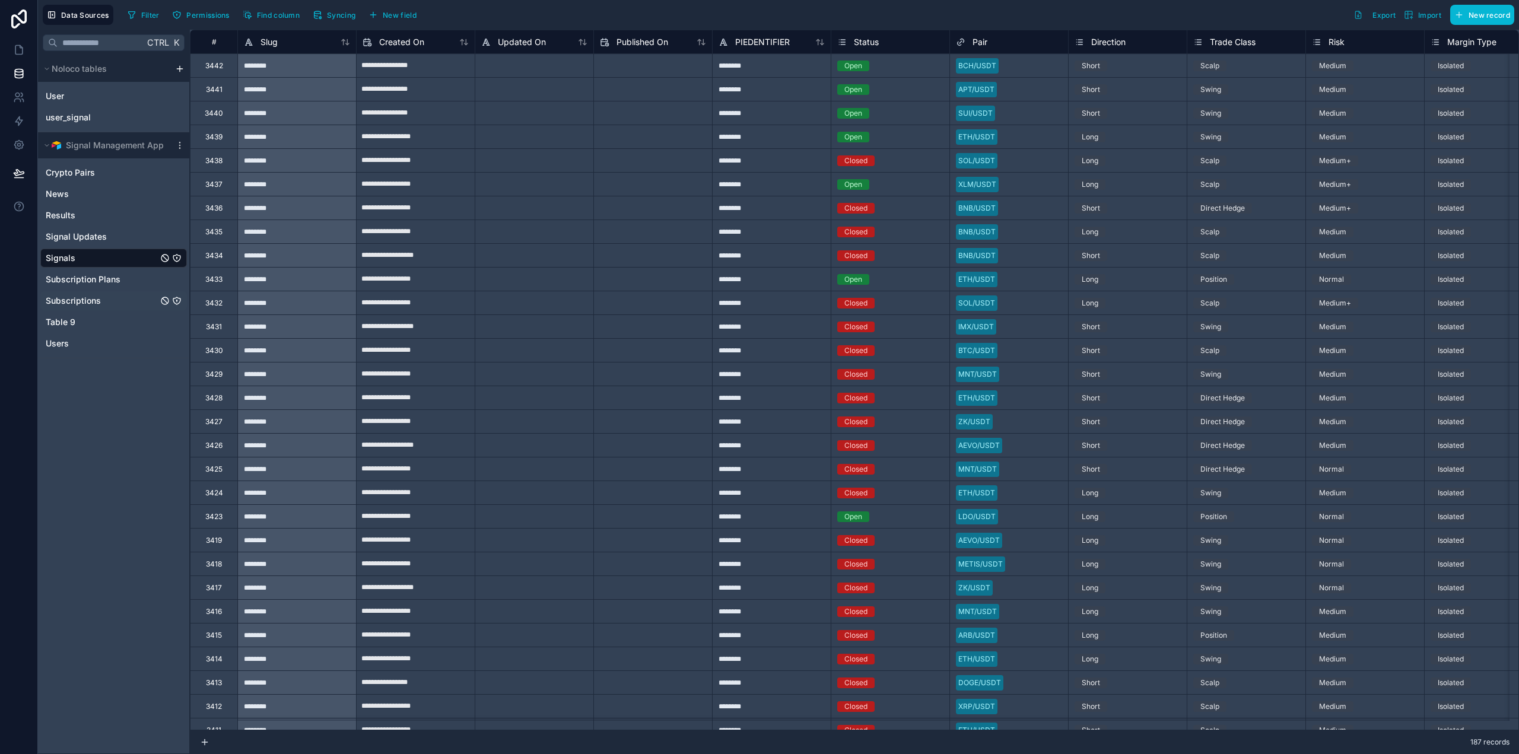
click at [87, 300] on span "Subscriptions" at bounding box center [73, 301] width 55 height 12
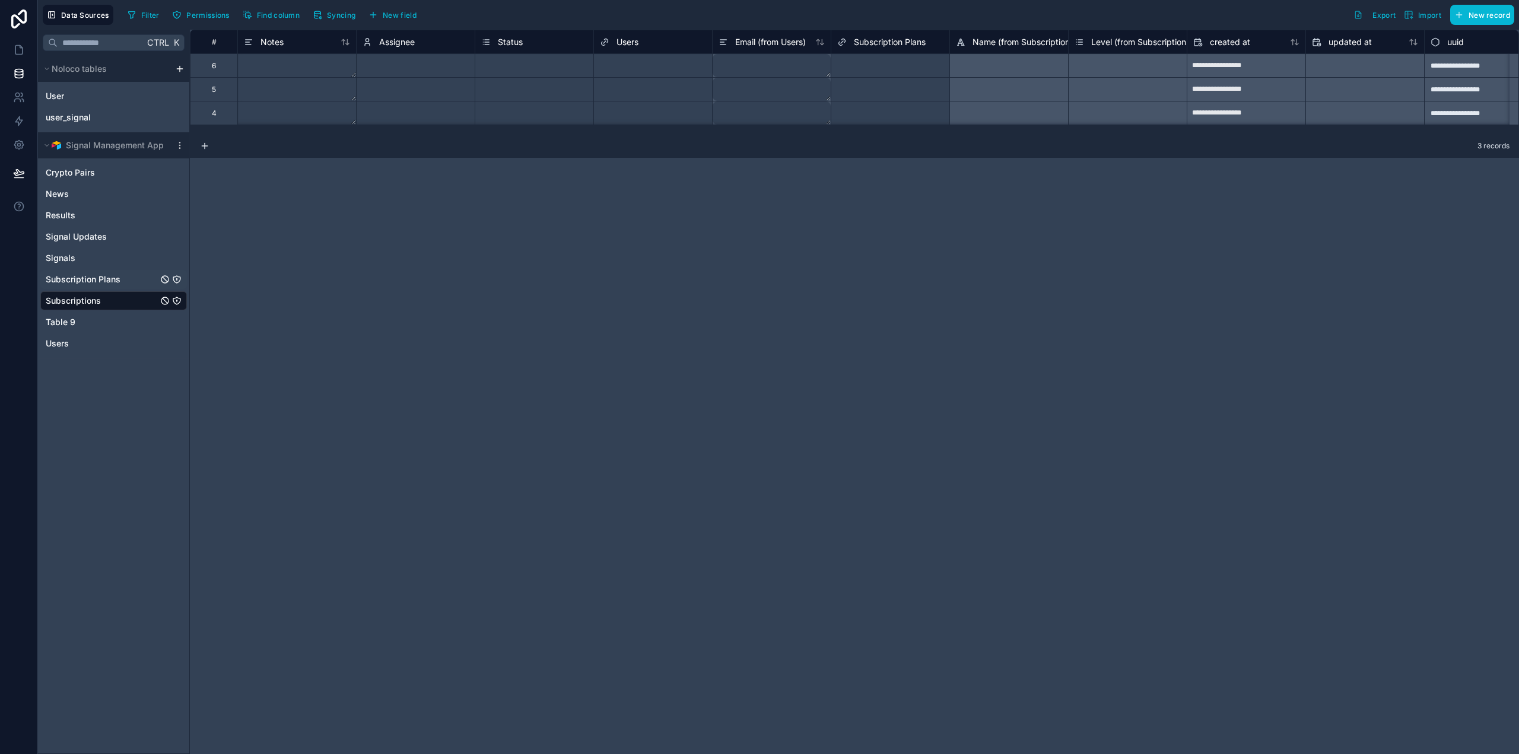
click at [94, 278] on span "Subscription Plans" at bounding box center [83, 280] width 75 height 12
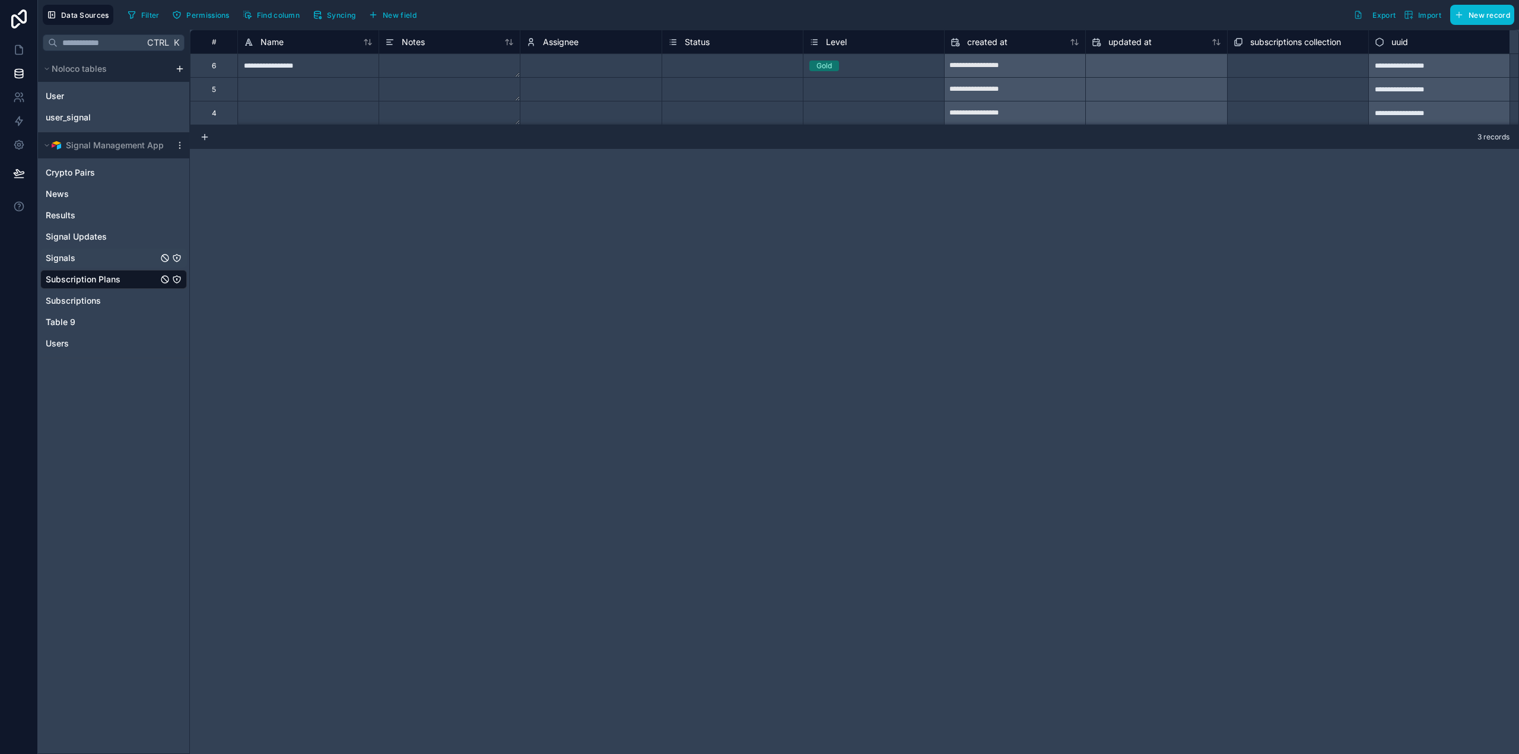
click at [75, 259] on link "Signals" at bounding box center [102, 258] width 112 height 12
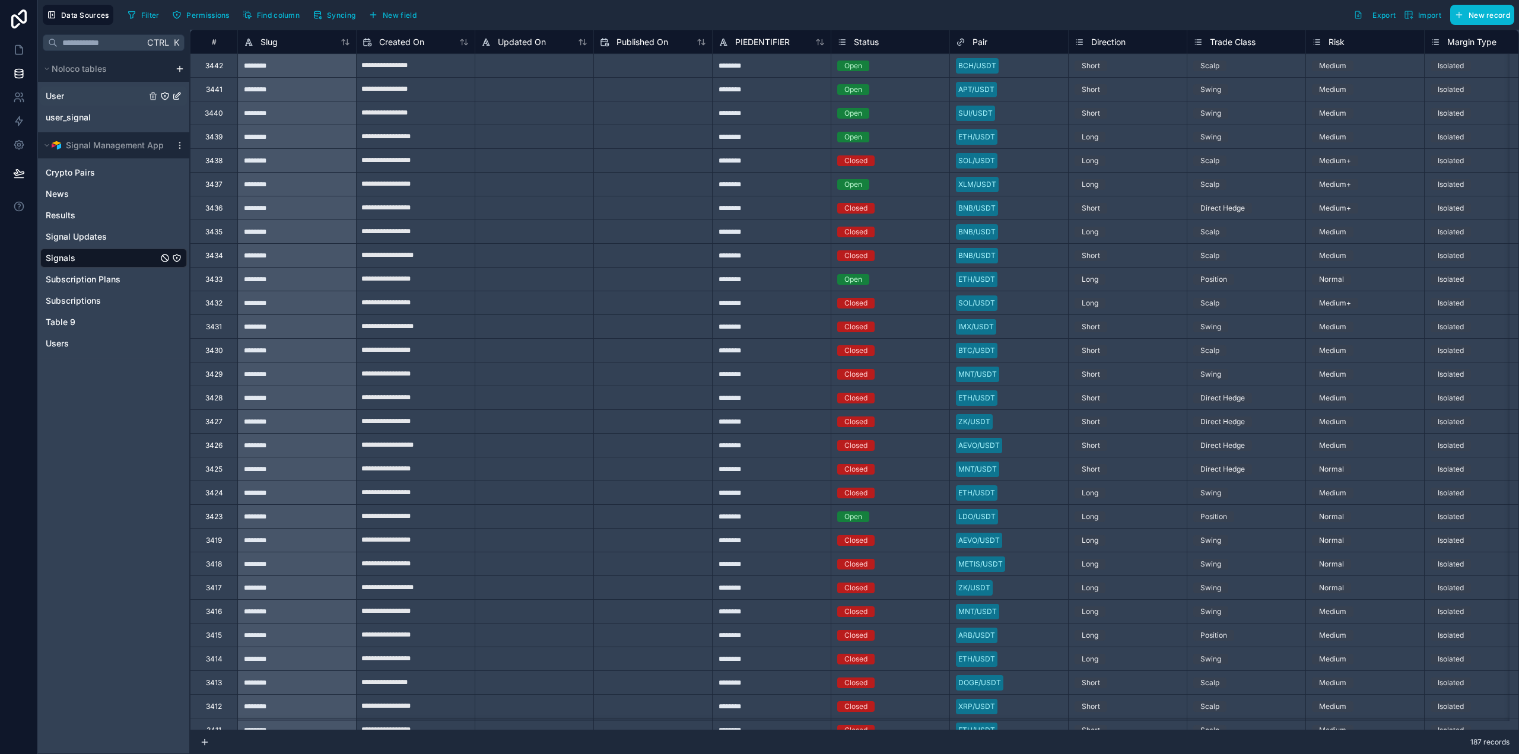
click at [59, 94] on span "User" at bounding box center [55, 96] width 18 height 12
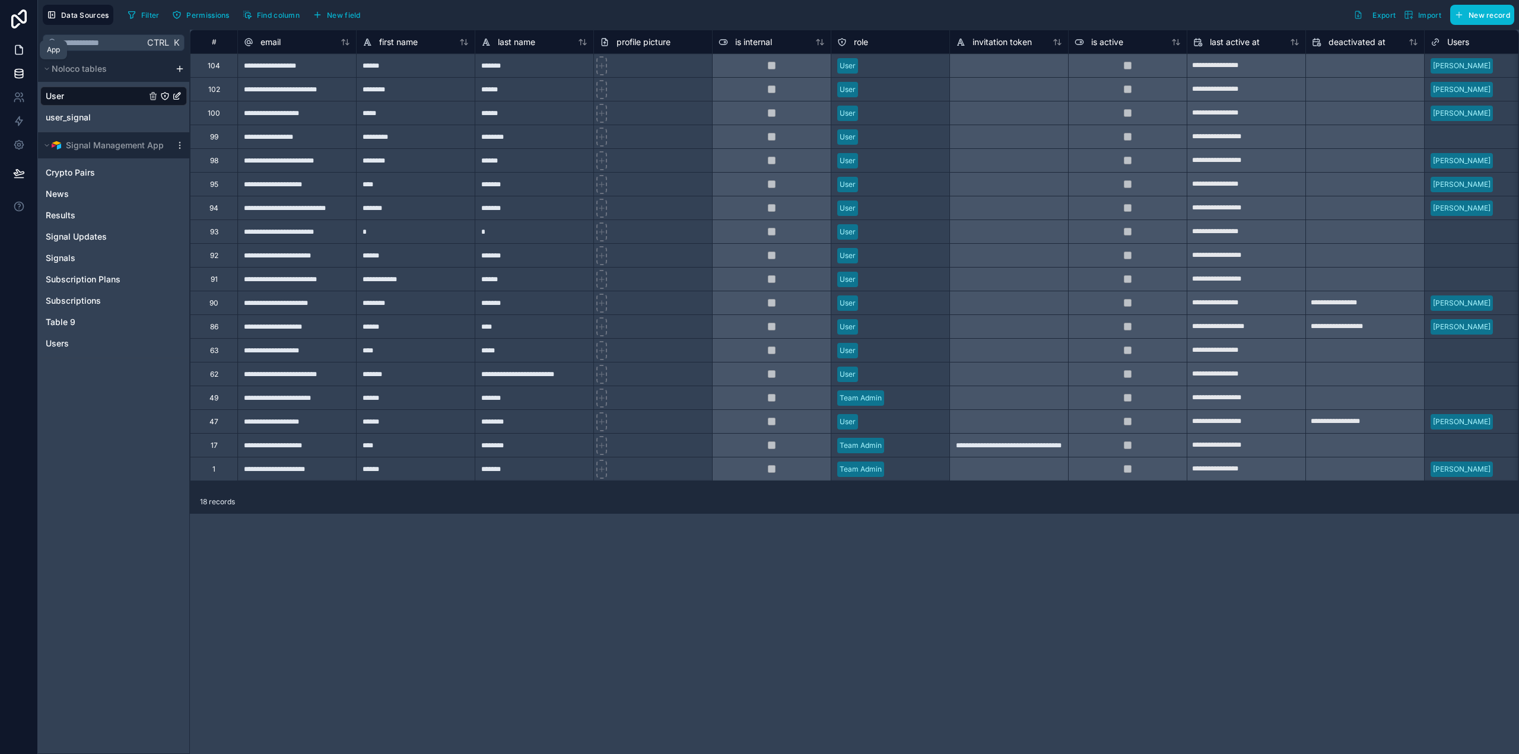
click at [21, 48] on icon at bounding box center [21, 47] width 2 height 2
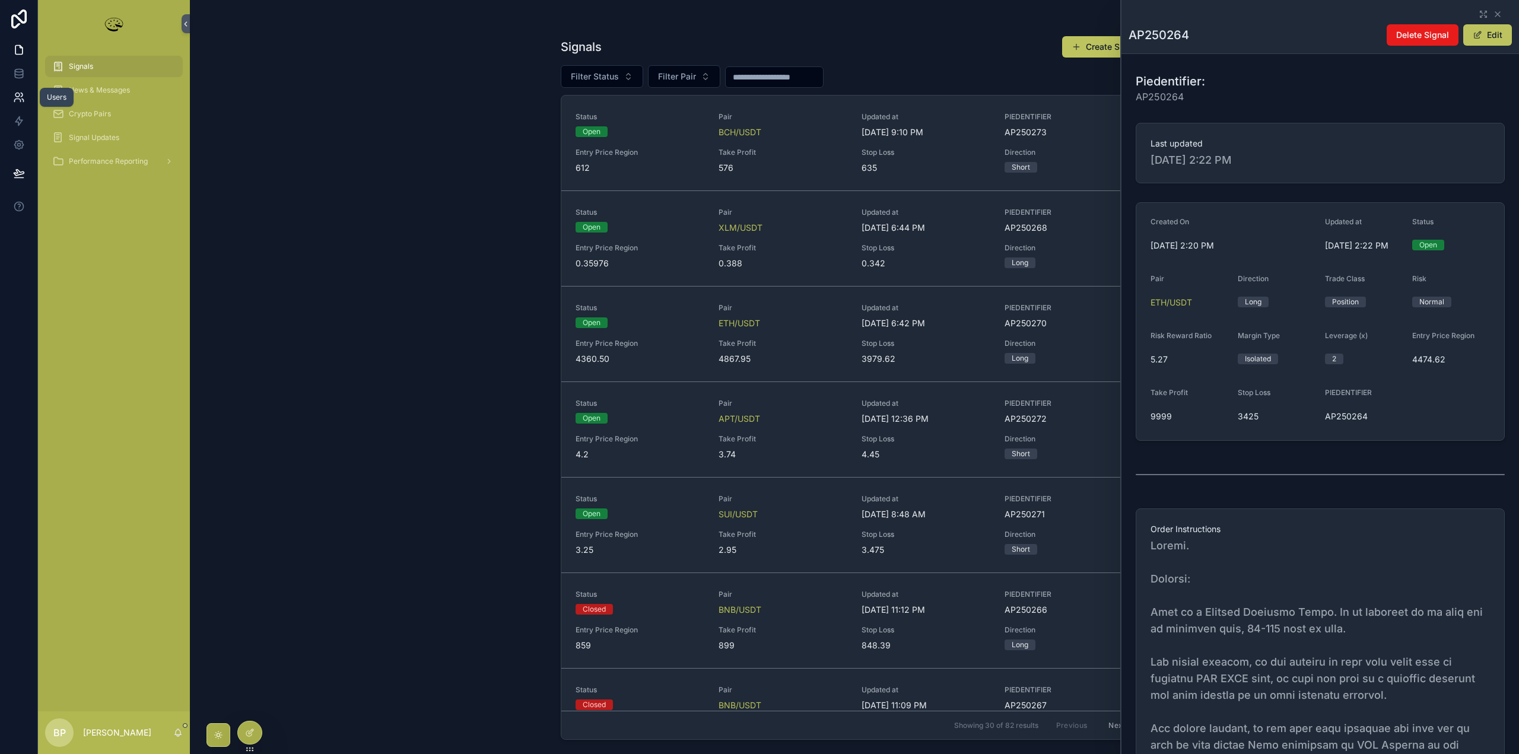
click at [19, 100] on icon at bounding box center [19, 97] width 12 height 12
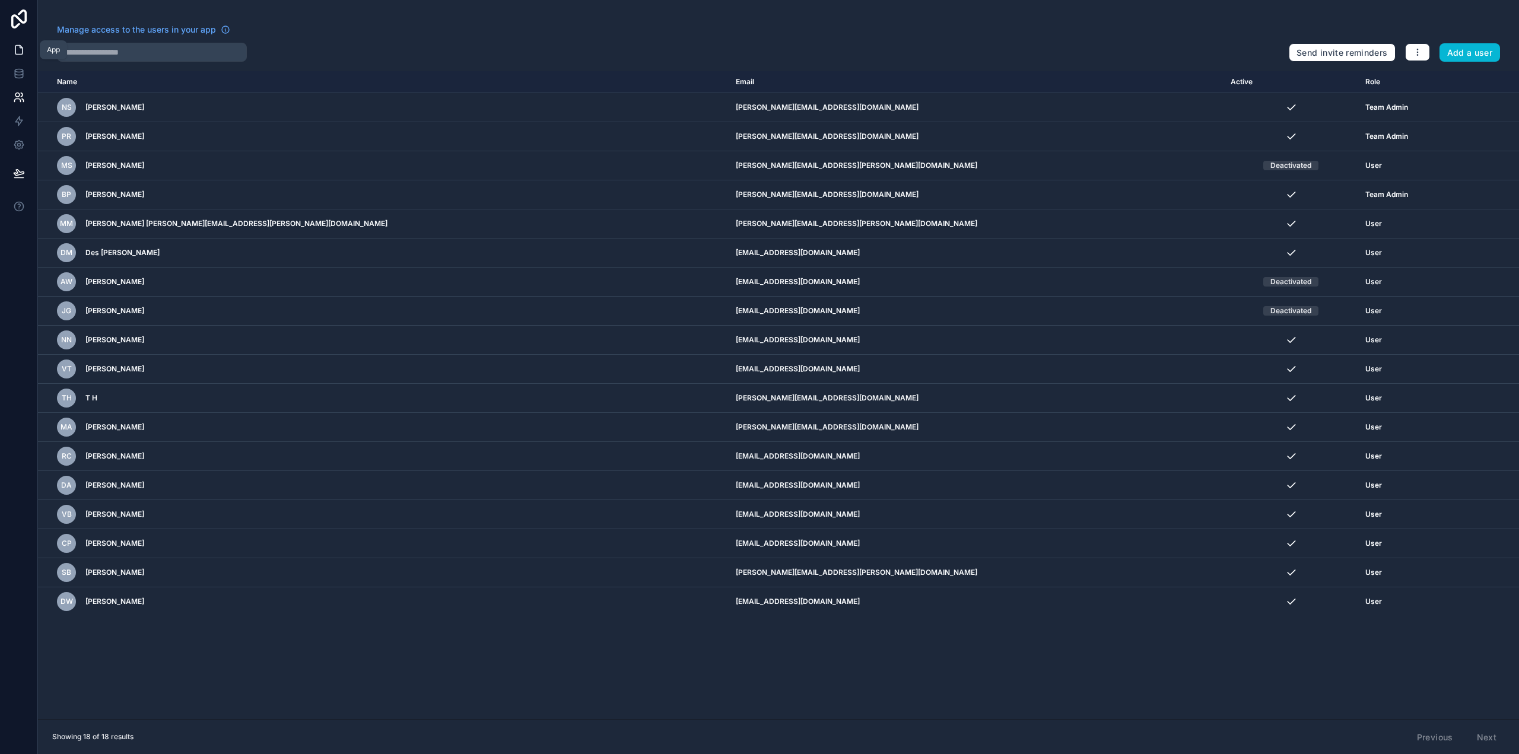
click at [16, 49] on icon at bounding box center [19, 50] width 12 height 12
